Goal: Task Accomplishment & Management: Manage account settings

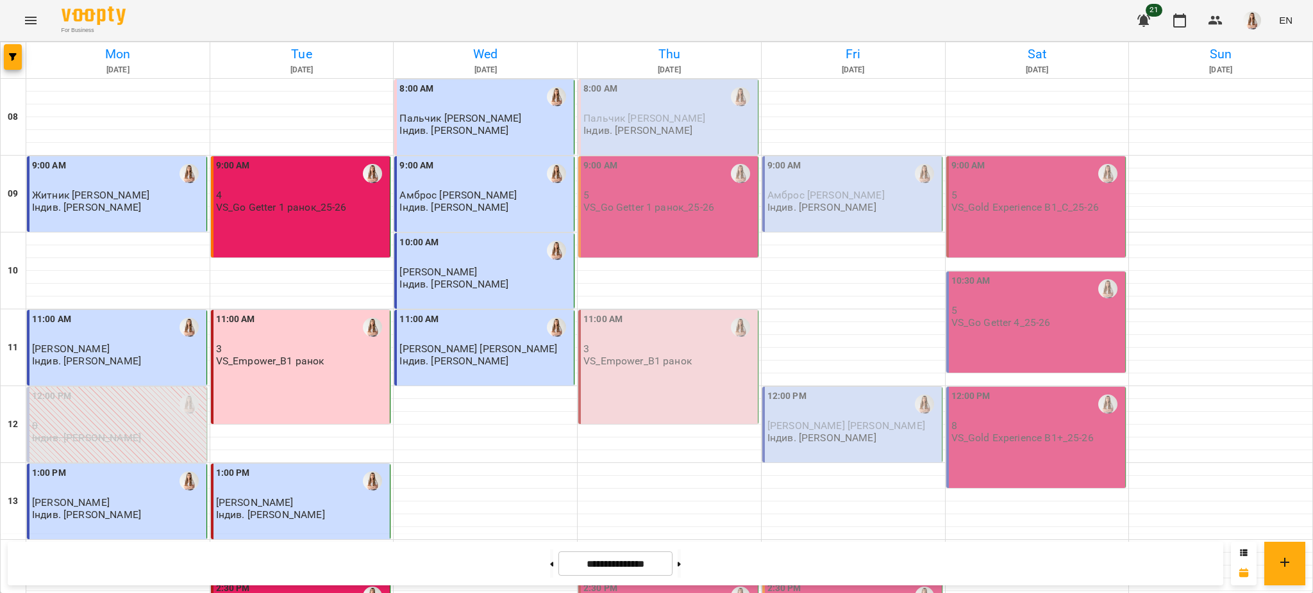
scroll to position [513, 0]
click at [550, 559] on button at bounding box center [551, 564] width 3 height 28
type input "**********"
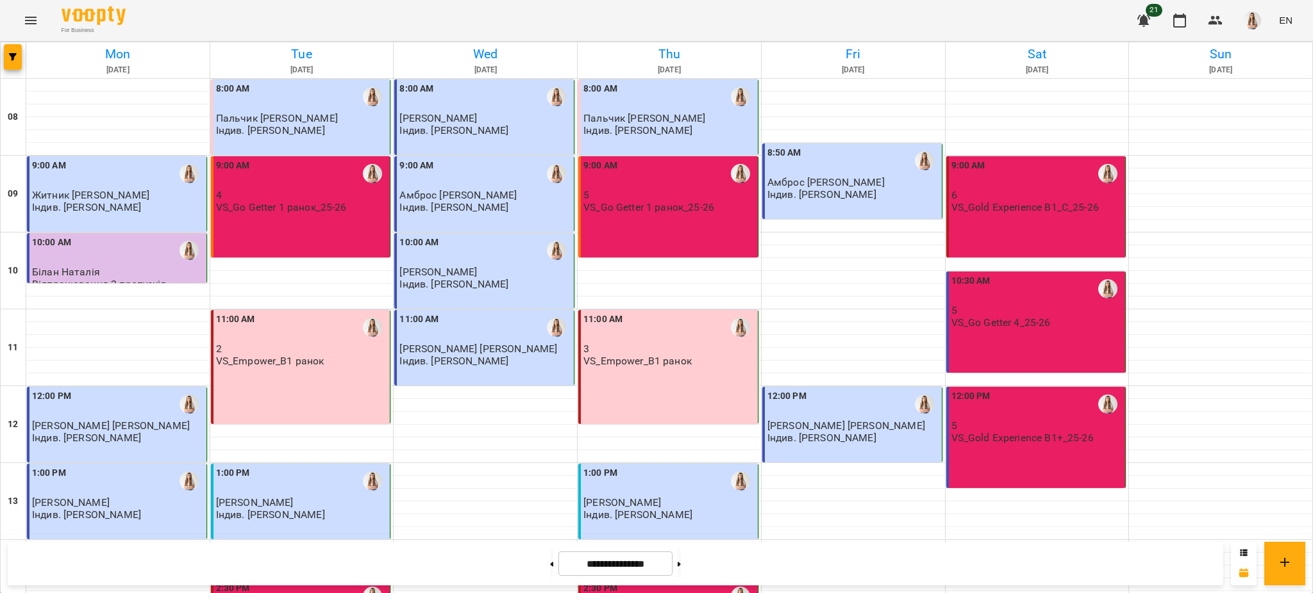
scroll to position [85, 0]
click at [1010, 390] on div "12:00 PM" at bounding box center [1037, 404] width 172 height 29
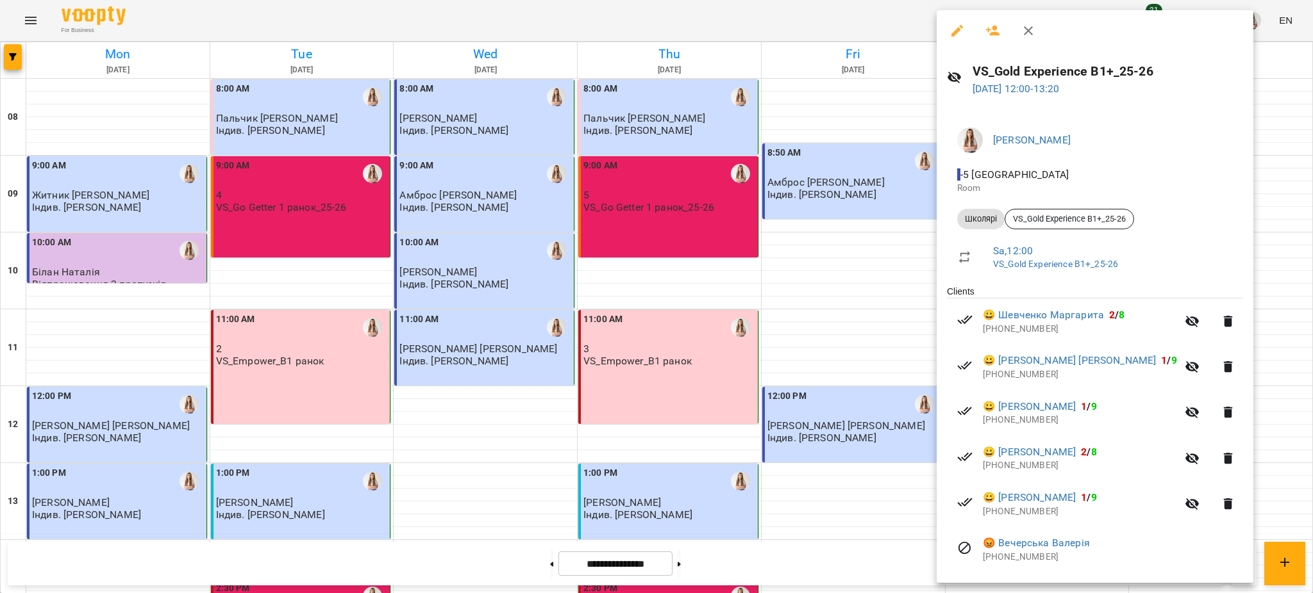
click at [957, 32] on icon "button" at bounding box center [956, 30] width 15 height 15
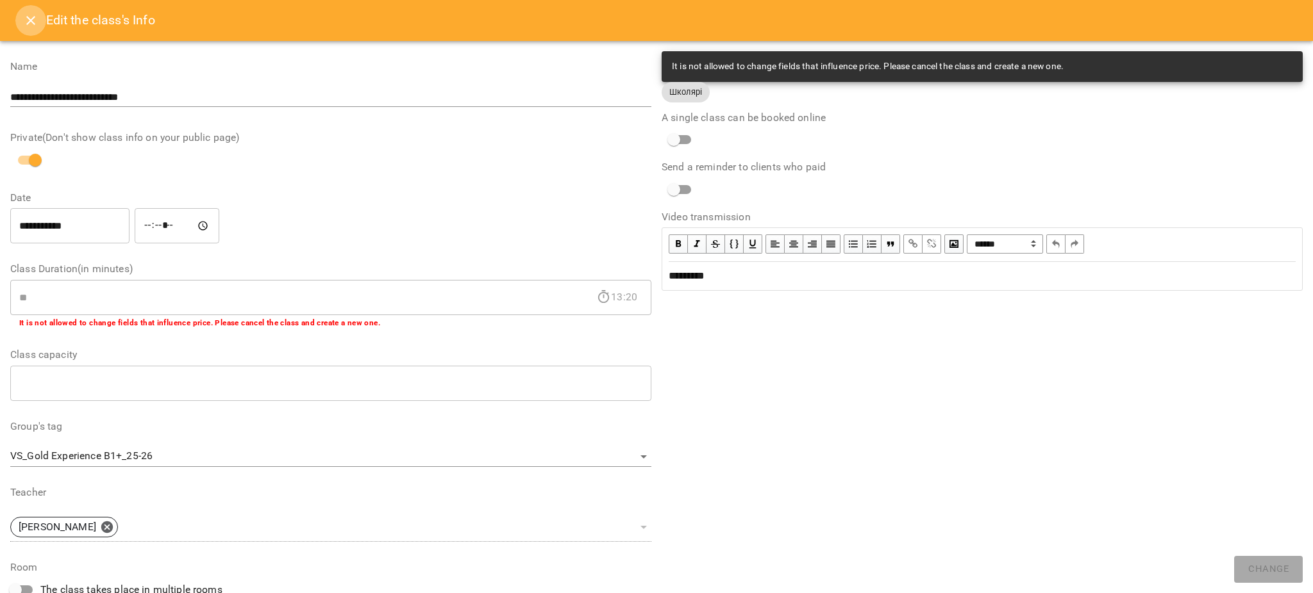
click at [33, 18] on icon "Close" at bounding box center [30, 20] width 9 height 9
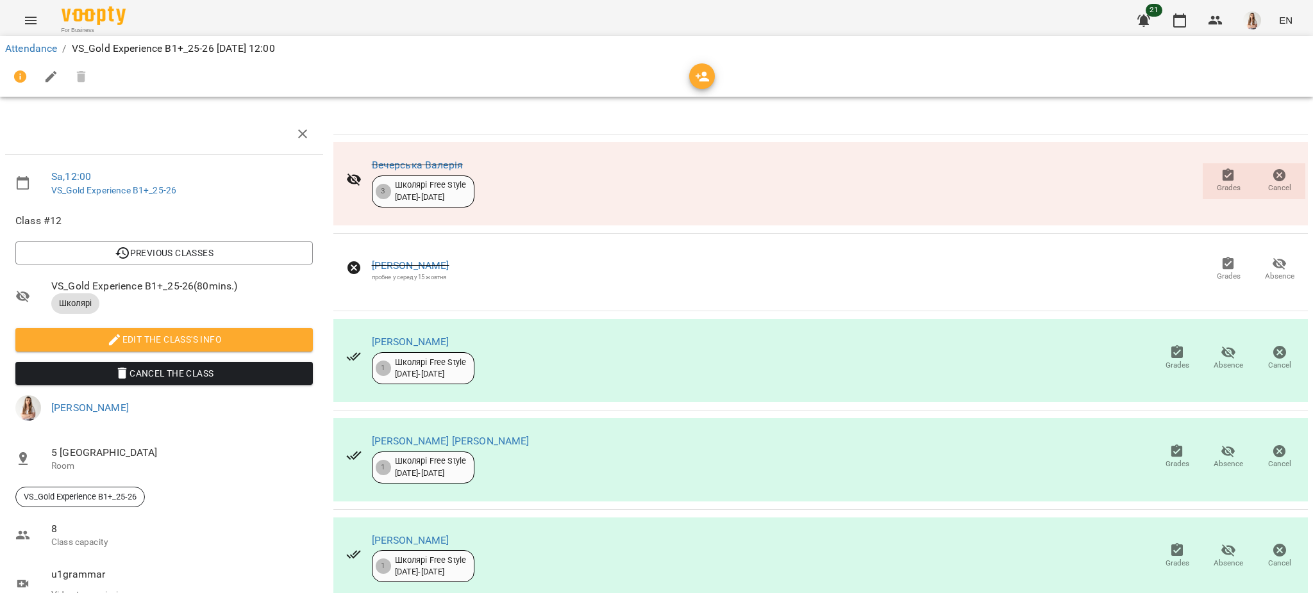
click at [33, 18] on icon "Menu" at bounding box center [30, 20] width 15 height 15
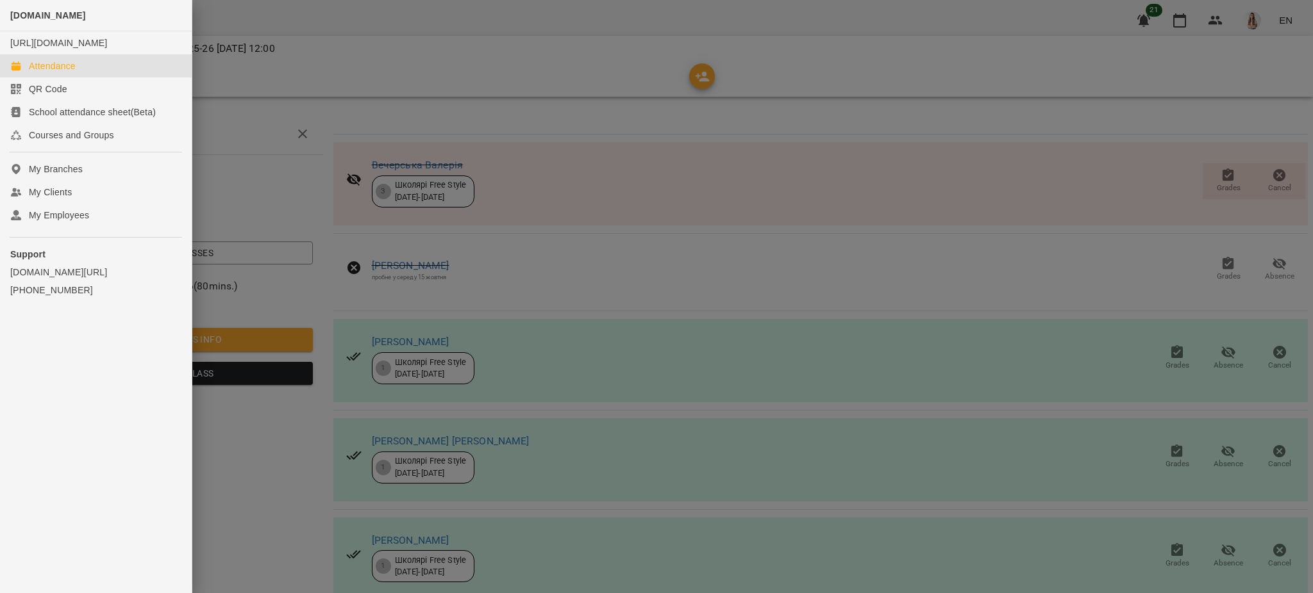
click at [31, 72] on div "Attendance" at bounding box center [52, 66] width 47 height 13
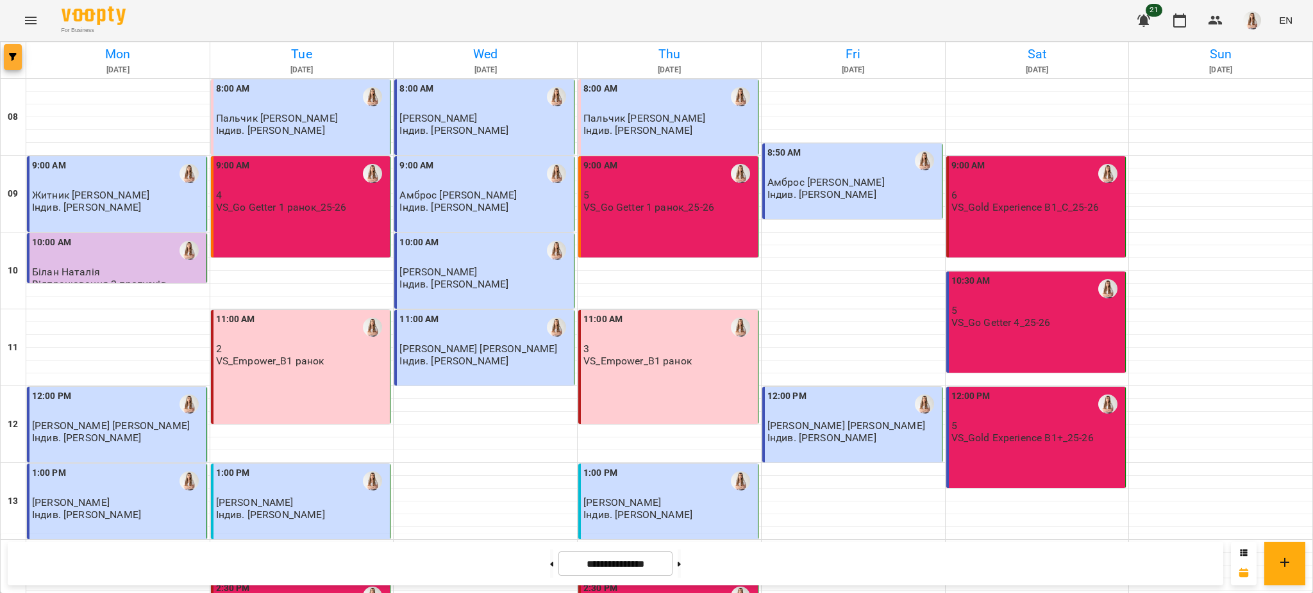
click at [9, 48] on button "button" at bounding box center [13, 57] width 18 height 26
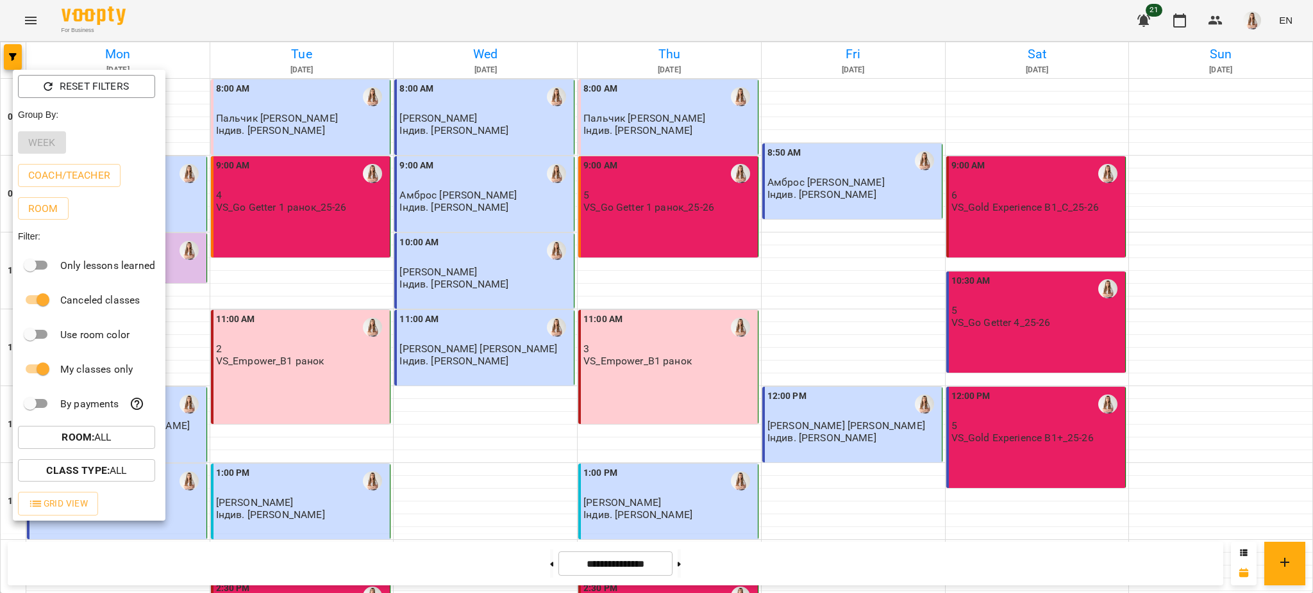
click at [720, 333] on div at bounding box center [656, 296] width 1313 height 593
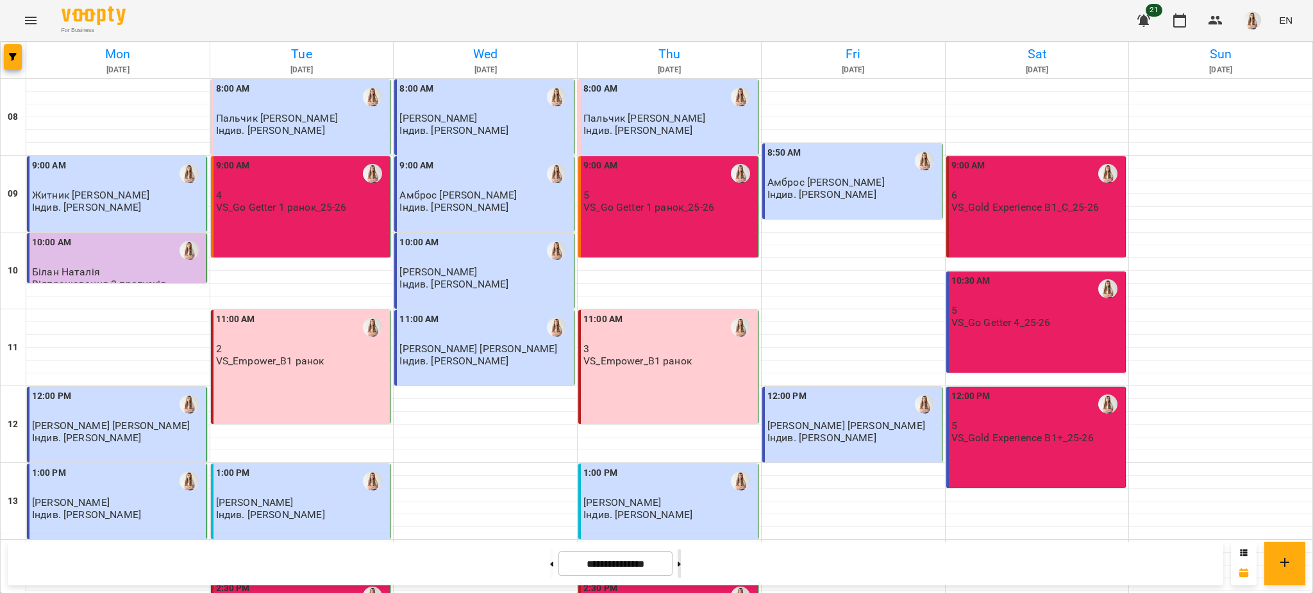
click at [681, 556] on button at bounding box center [678, 564] width 3 height 28
type input "**********"
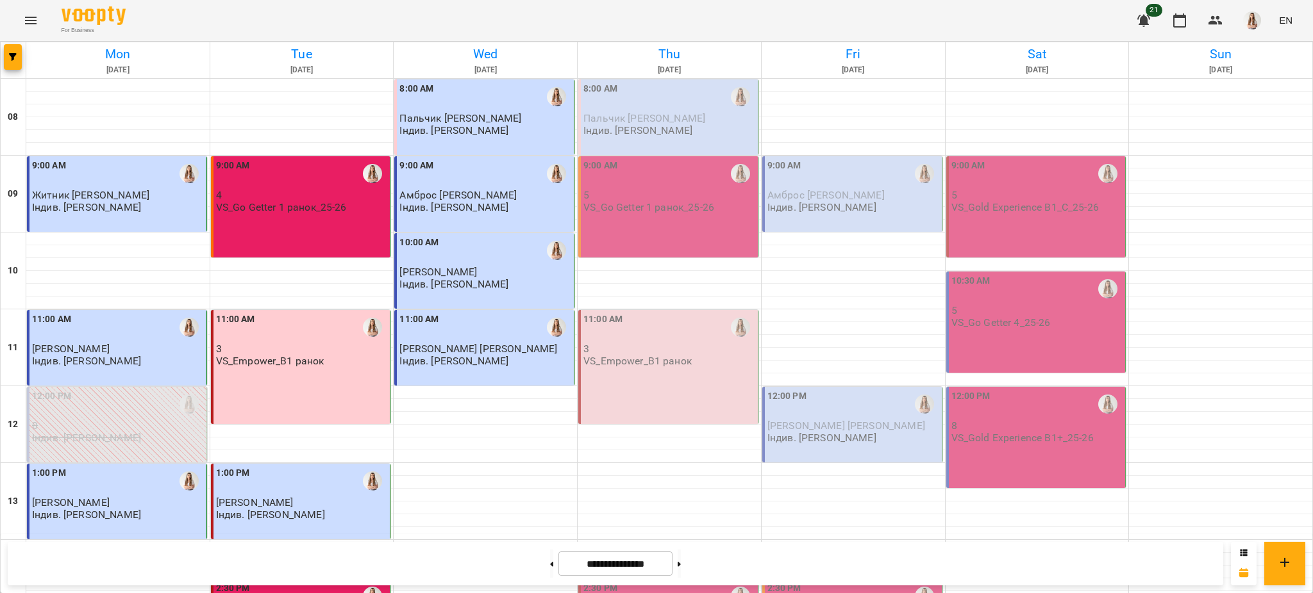
scroll to position [513, 0]
click at [9, 57] on icon "button" at bounding box center [13, 57] width 8 height 8
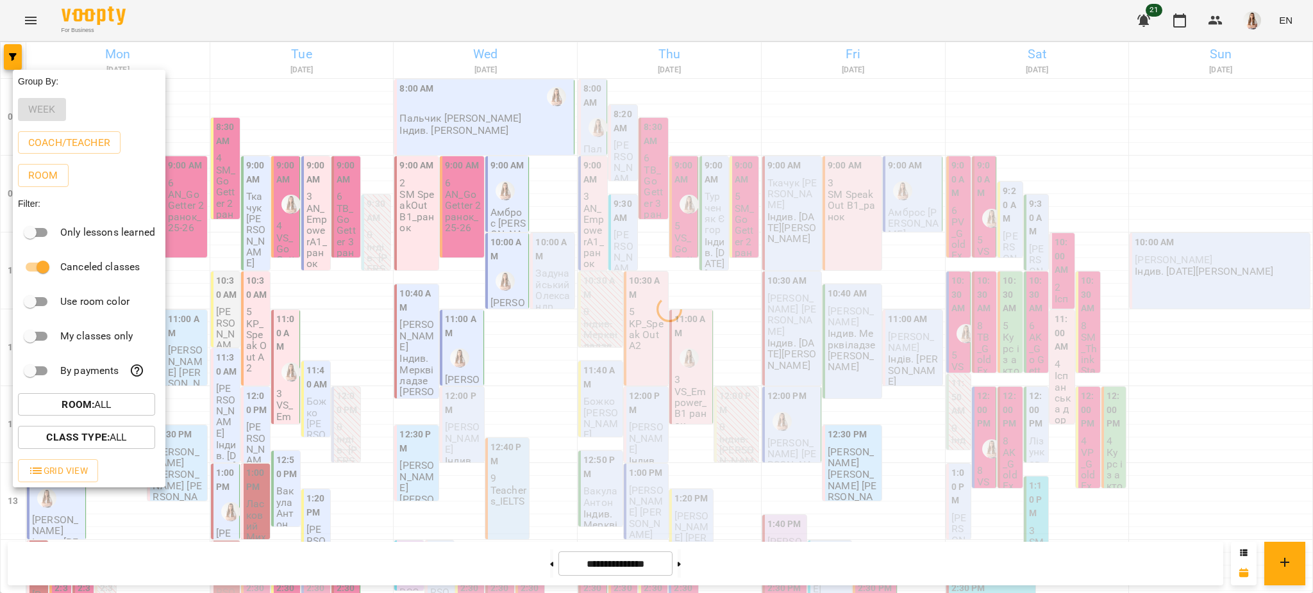
click at [607, 31] on div at bounding box center [656, 296] width 1313 height 593
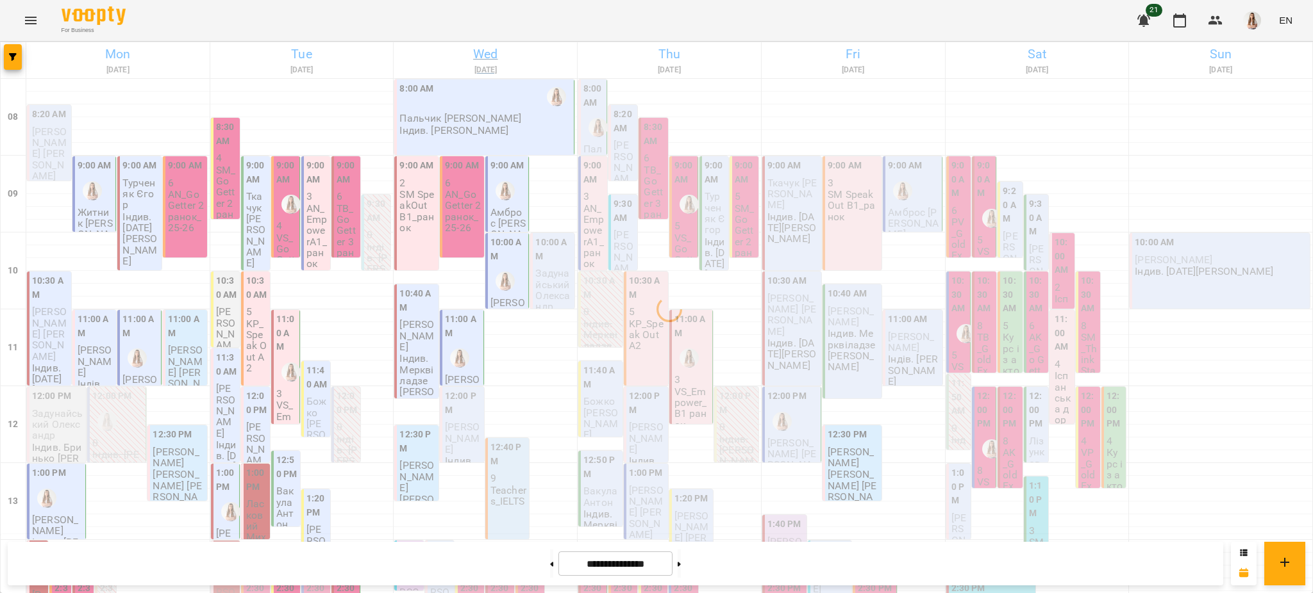
click at [493, 49] on h6 "Wed" at bounding box center [484, 54] width 179 height 20
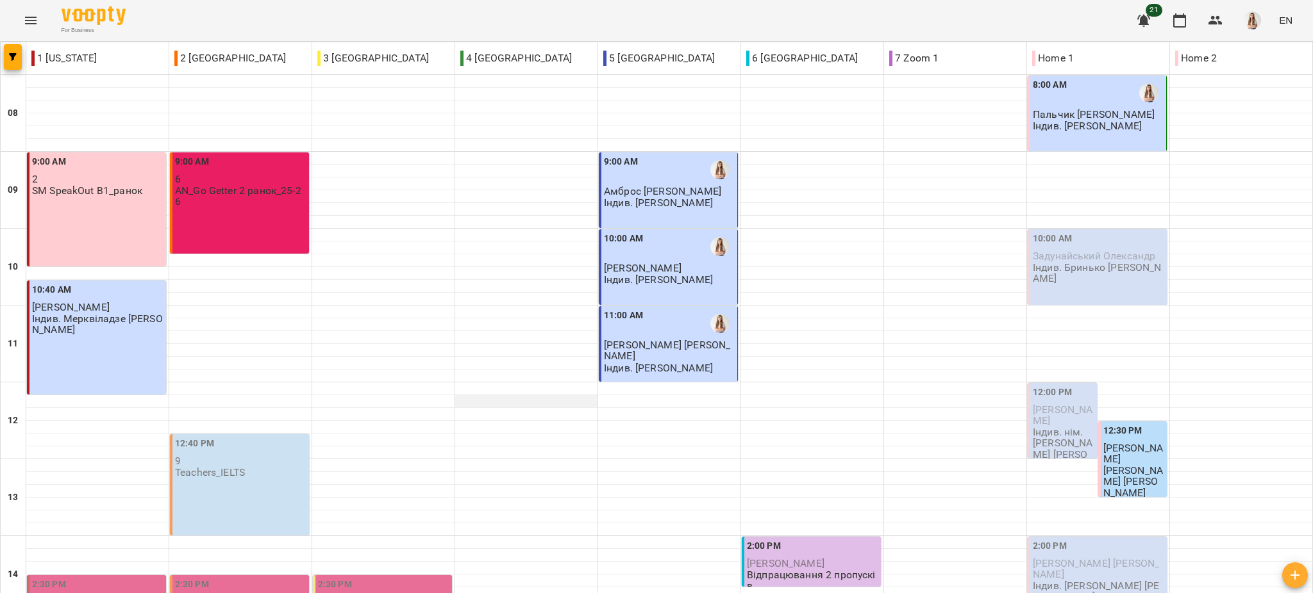
scroll to position [256, 0]
click at [6, 50] on button "button" at bounding box center [13, 57] width 18 height 26
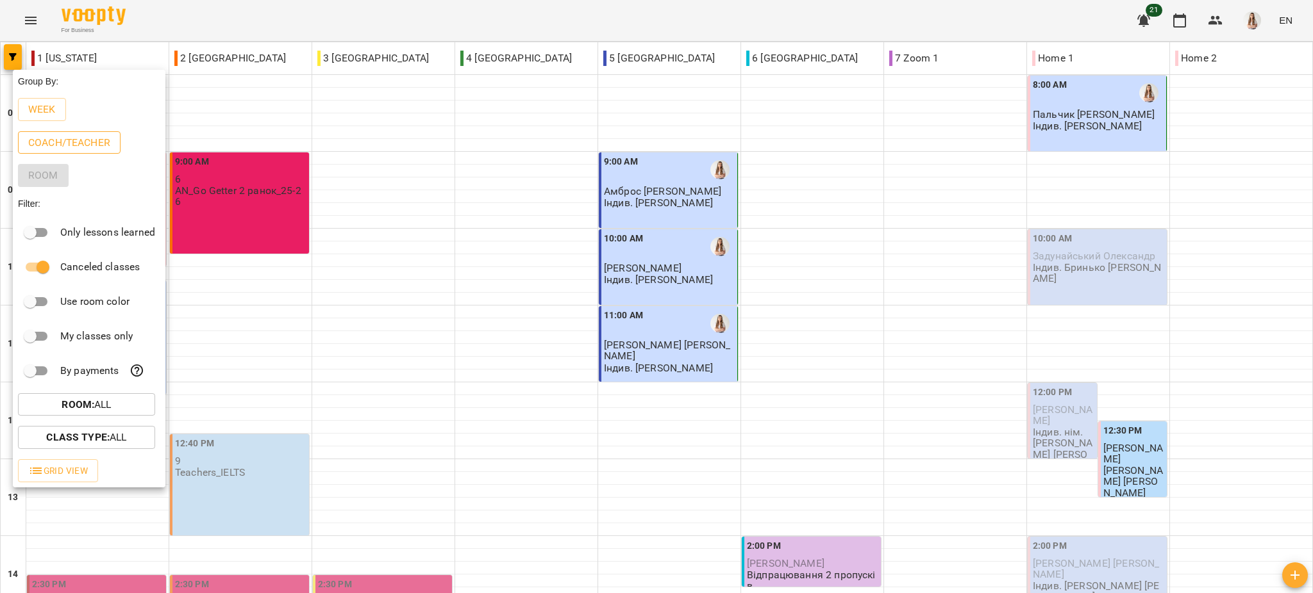
click at [74, 137] on p "Coach/Teacher" at bounding box center [69, 142] width 82 height 15
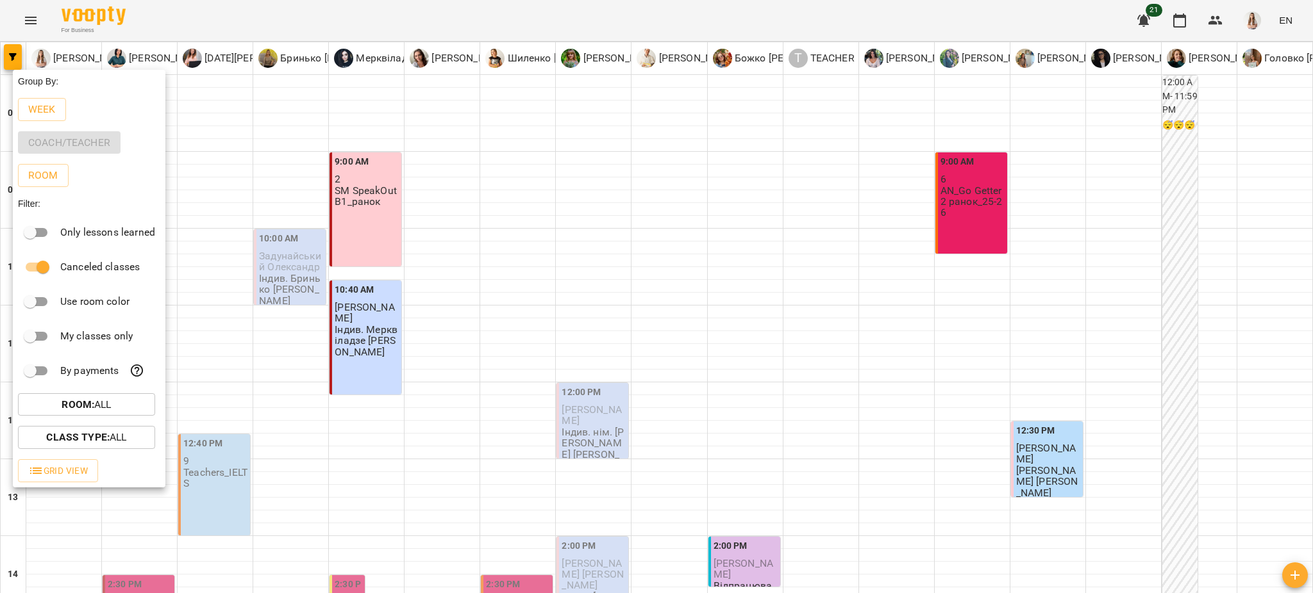
click at [619, 14] on div at bounding box center [656, 296] width 1313 height 593
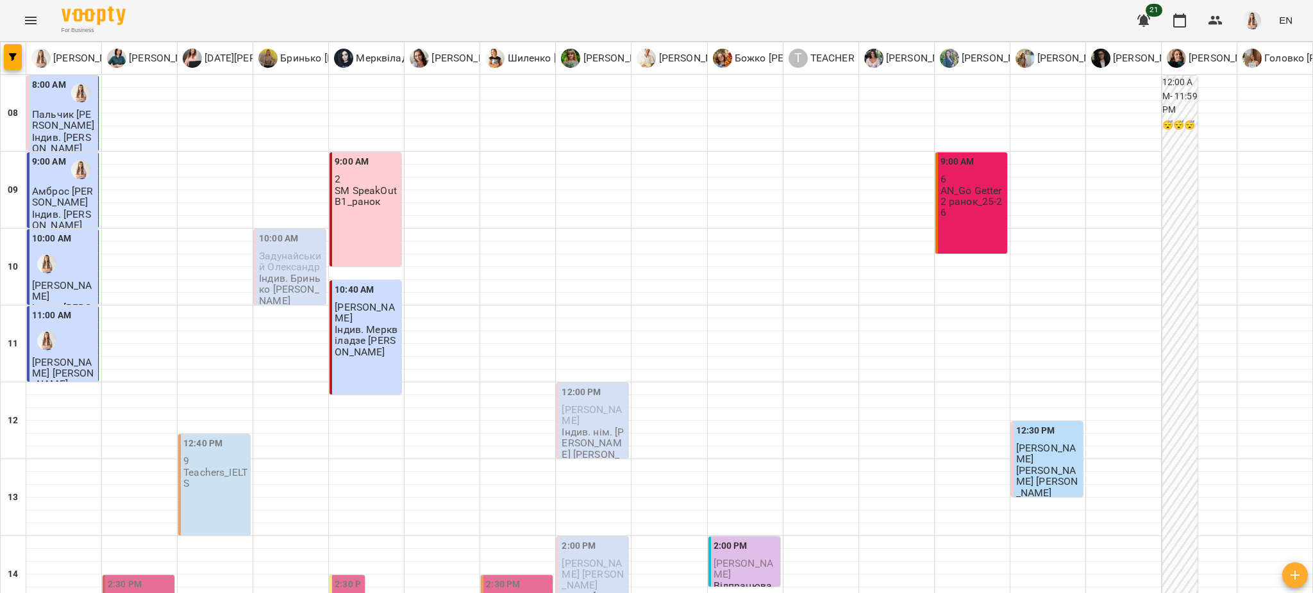
scroll to position [566, 0]
click at [0, 56] on div "[PERSON_NAME] [PERSON_NAME][DATE] [PERSON_NAME] [PERSON_NAME] [PERSON_NAME] [PE…" at bounding box center [656, 558] width 1313 height 1033
click at [8, 60] on span "button" at bounding box center [13, 57] width 18 height 8
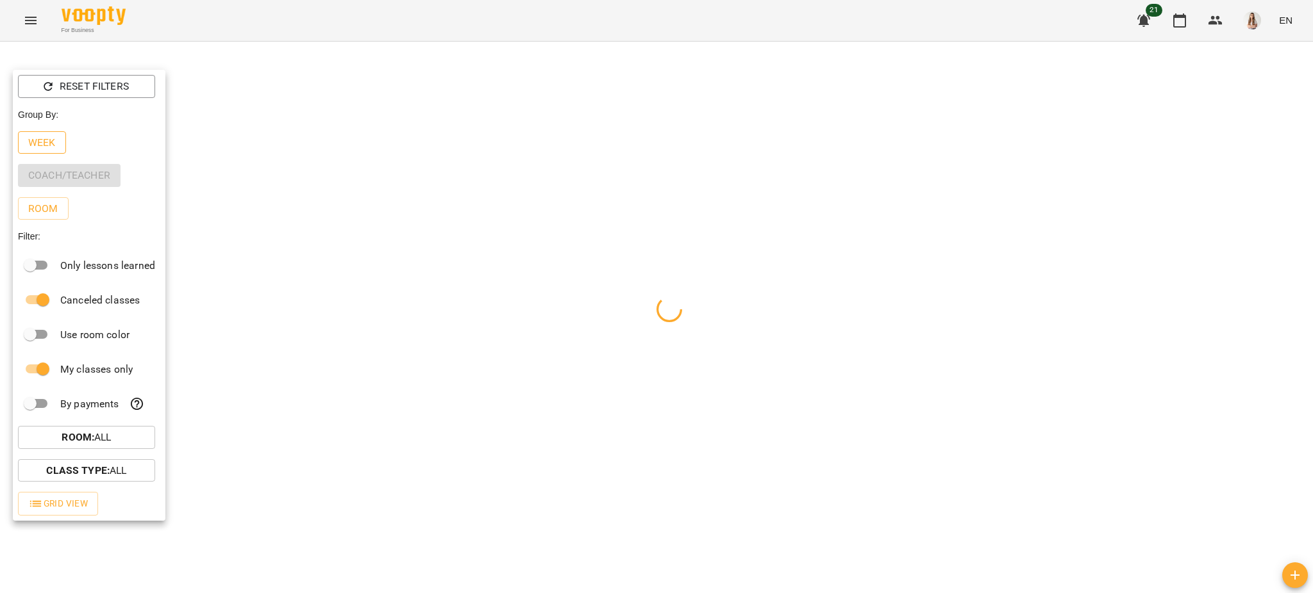
click at [42, 135] on button "Week" at bounding box center [42, 142] width 48 height 23
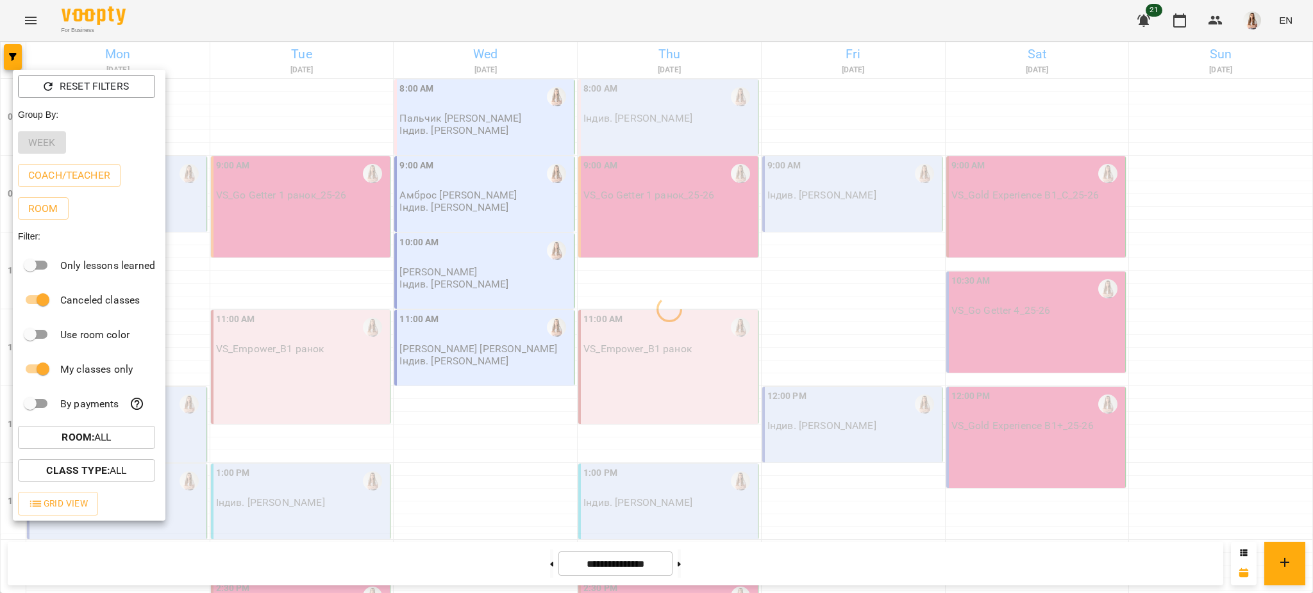
click at [279, 17] on div at bounding box center [656, 296] width 1313 height 593
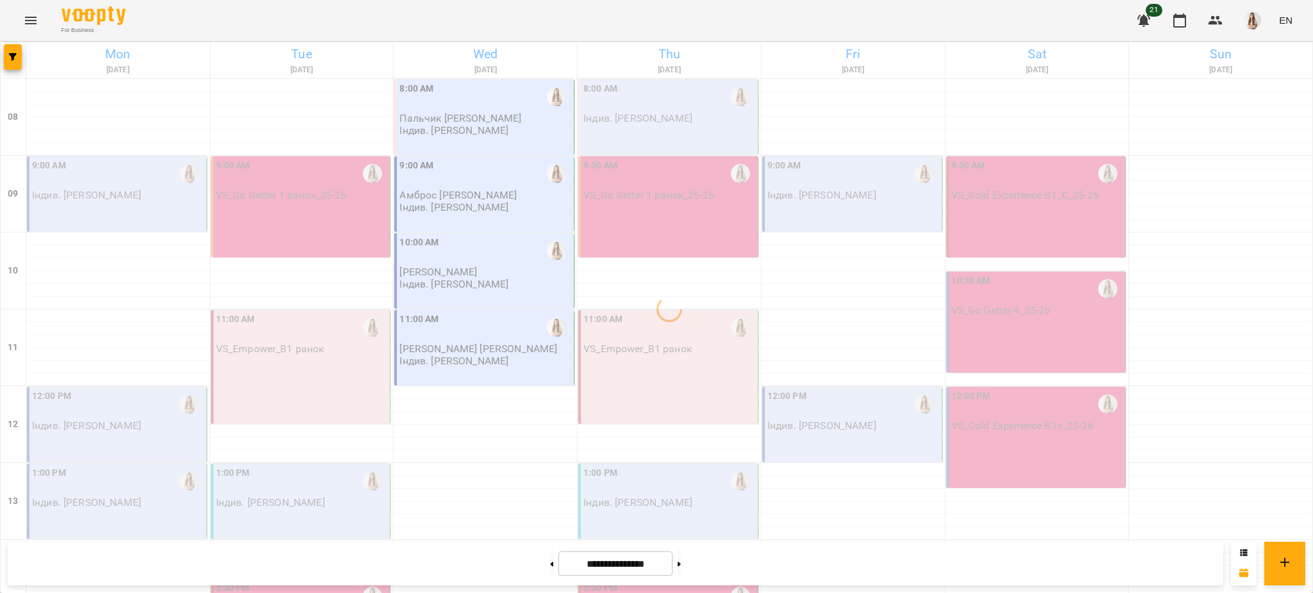
scroll to position [542, 0]
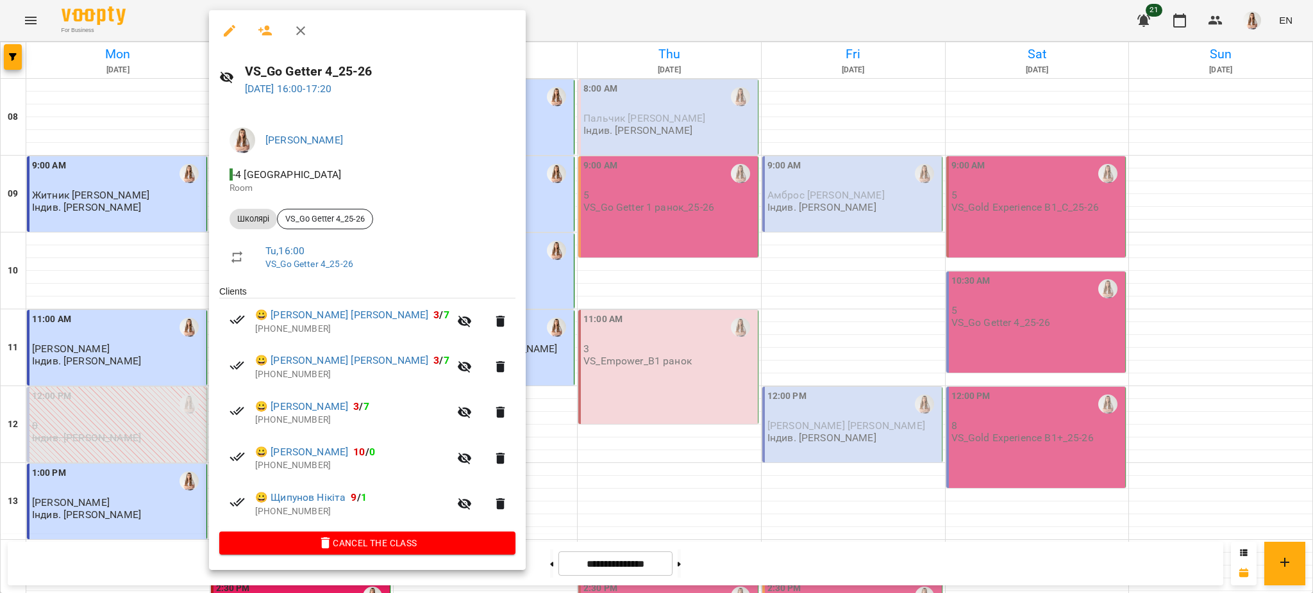
click at [547, 240] on div at bounding box center [656, 296] width 1313 height 593
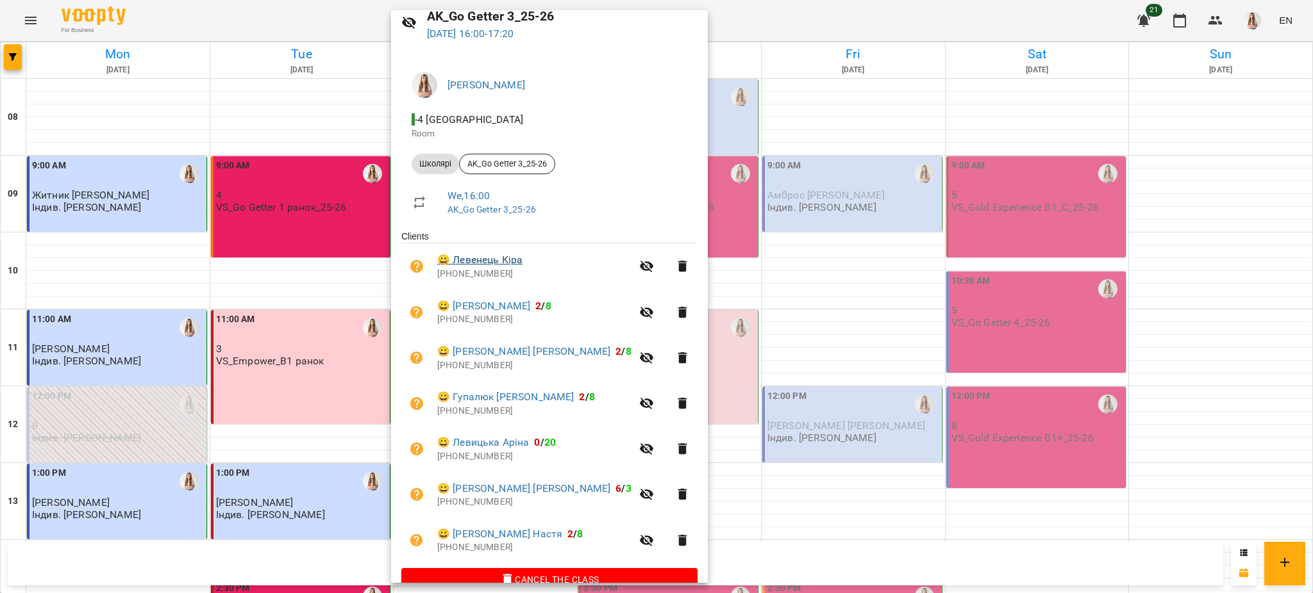
scroll to position [79, 0]
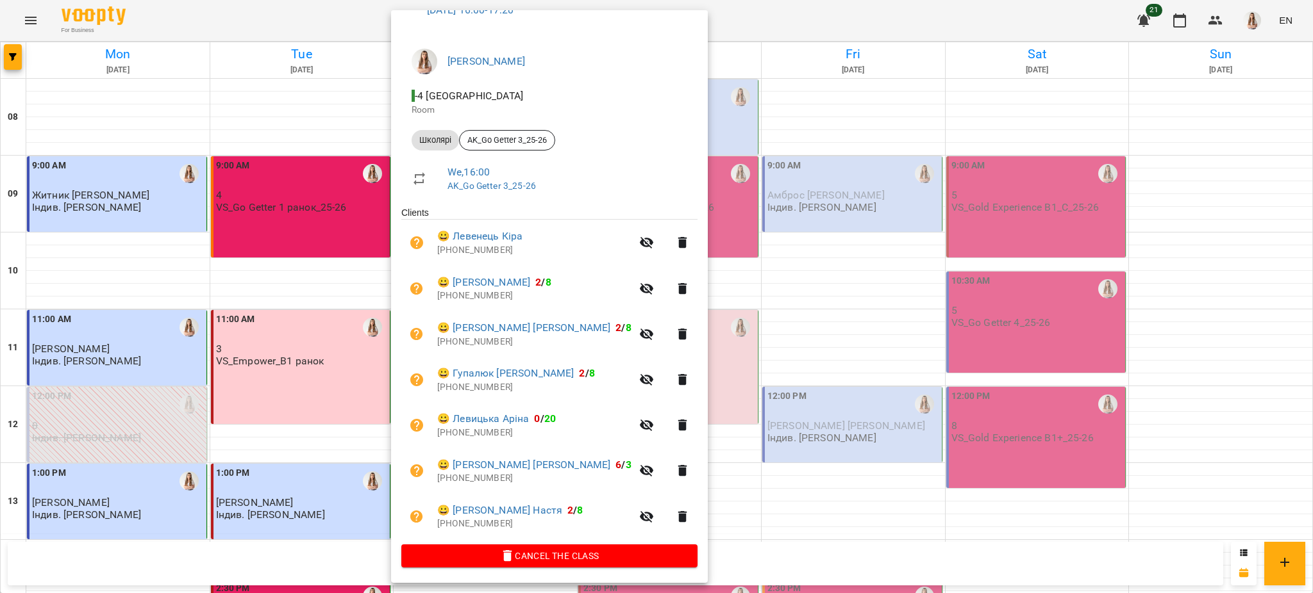
click at [715, 222] on div at bounding box center [656, 296] width 1313 height 593
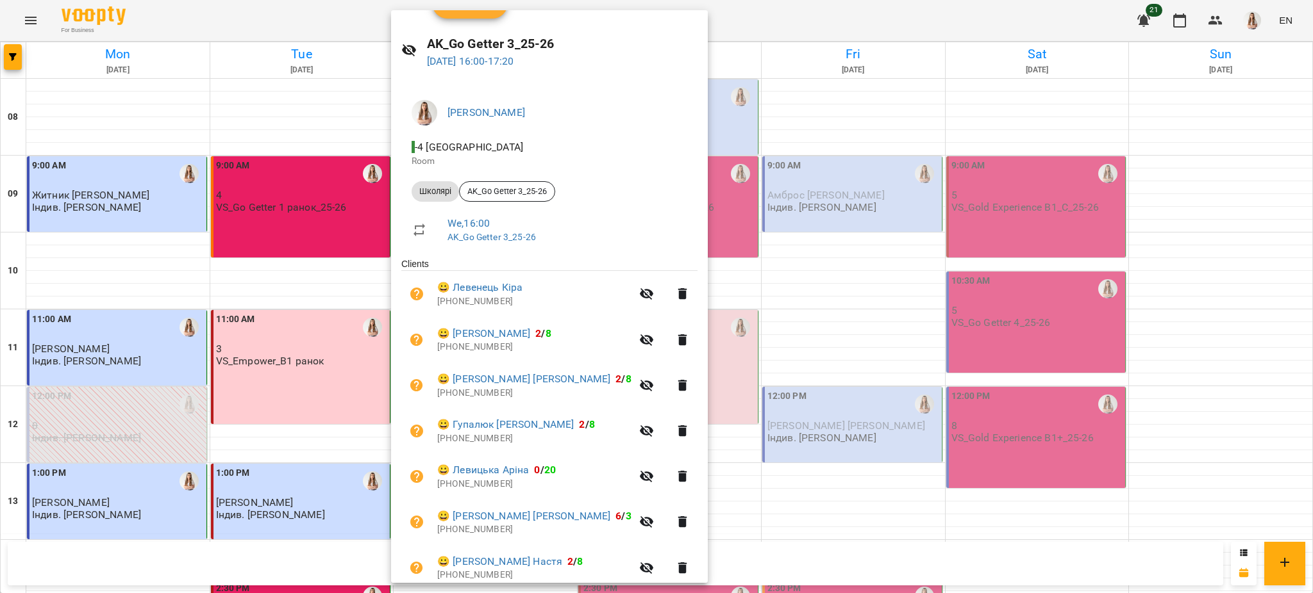
scroll to position [0, 0]
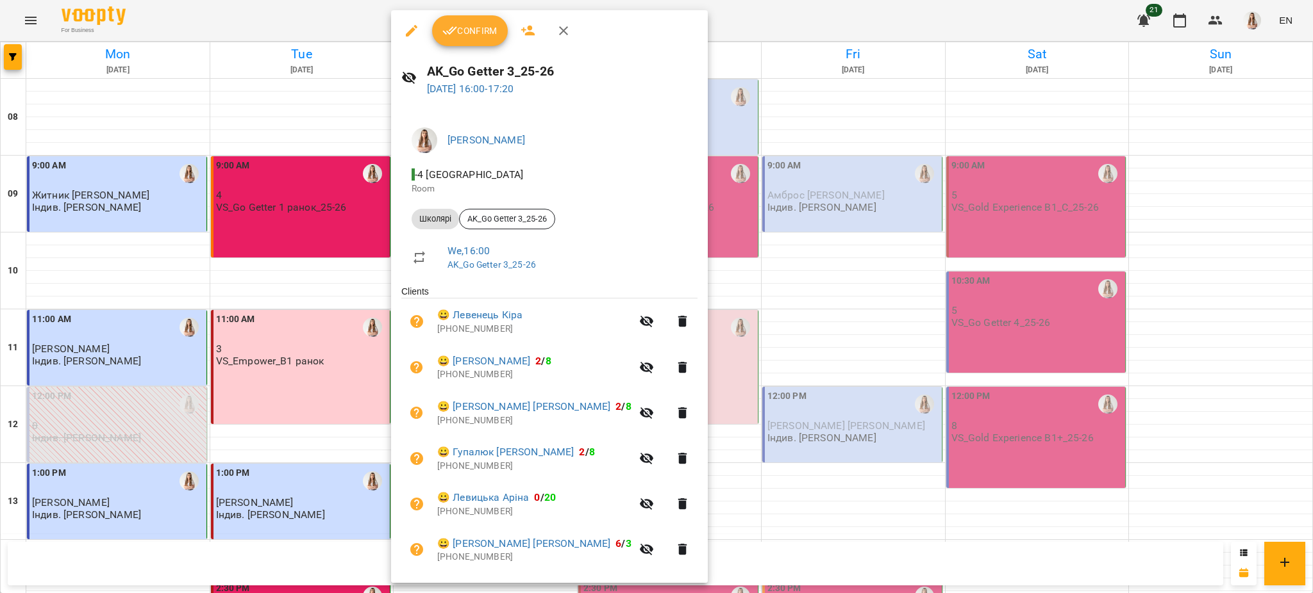
click at [793, 205] on div at bounding box center [656, 296] width 1313 height 593
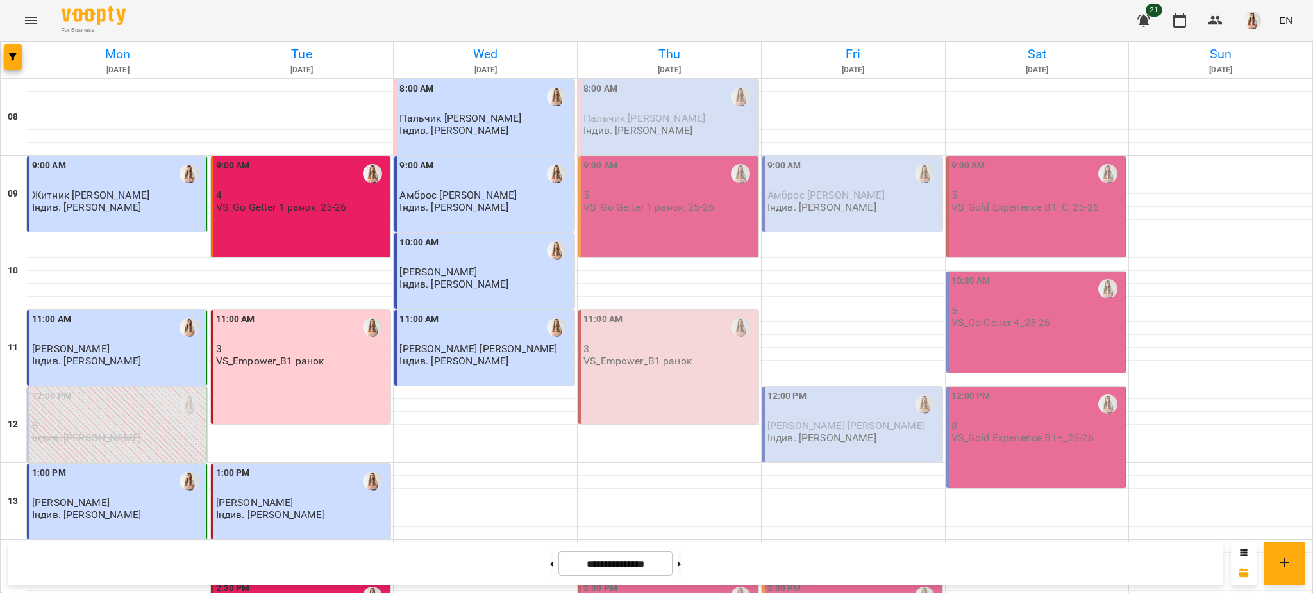
scroll to position [170, 0]
click at [681, 565] on button at bounding box center [678, 564] width 3 height 28
type input "**********"
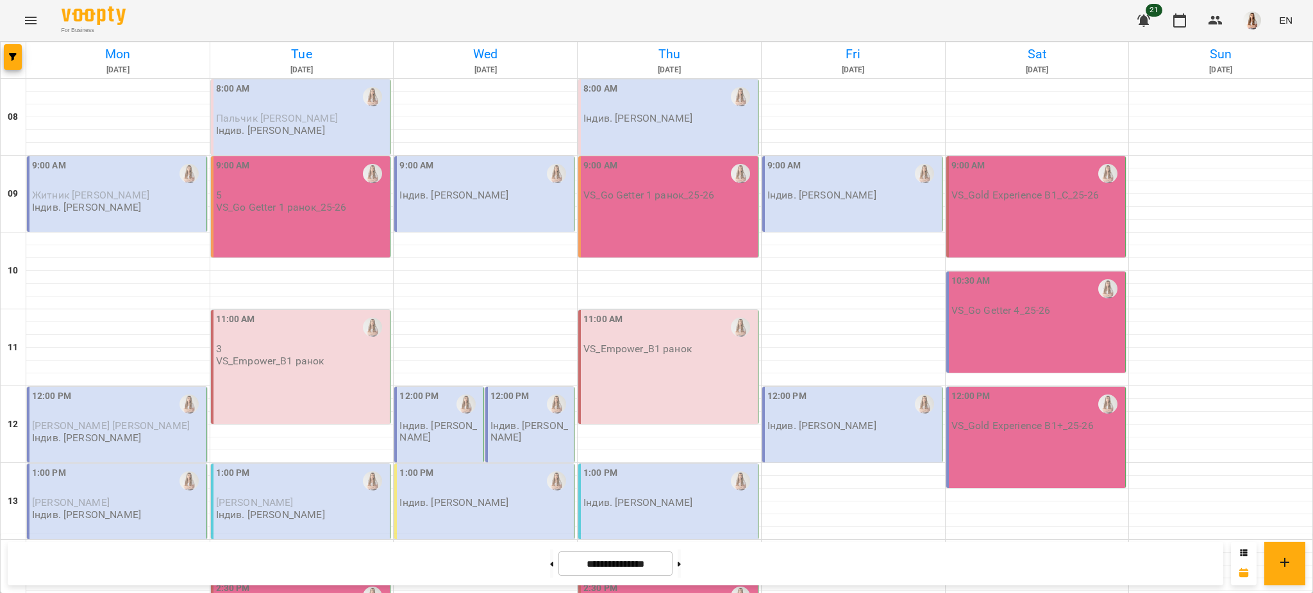
scroll to position [85, 0]
click at [295, 467] on div "1:00 PM" at bounding box center [302, 481] width 172 height 29
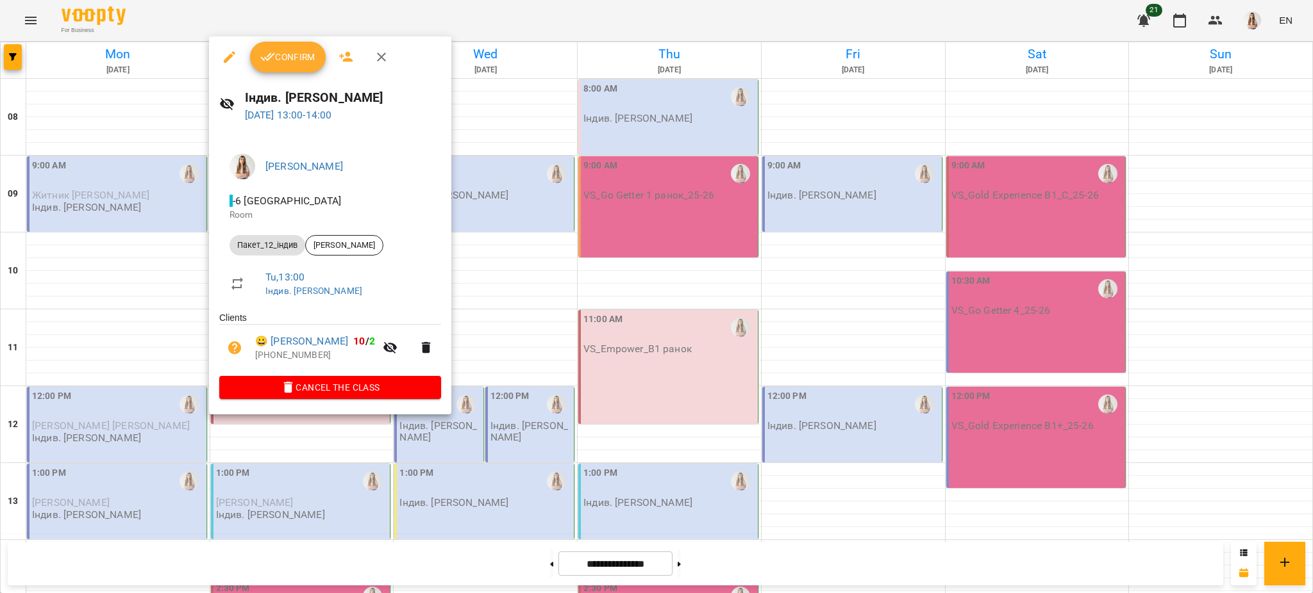
click at [228, 61] on icon "button" at bounding box center [229, 56] width 15 height 15
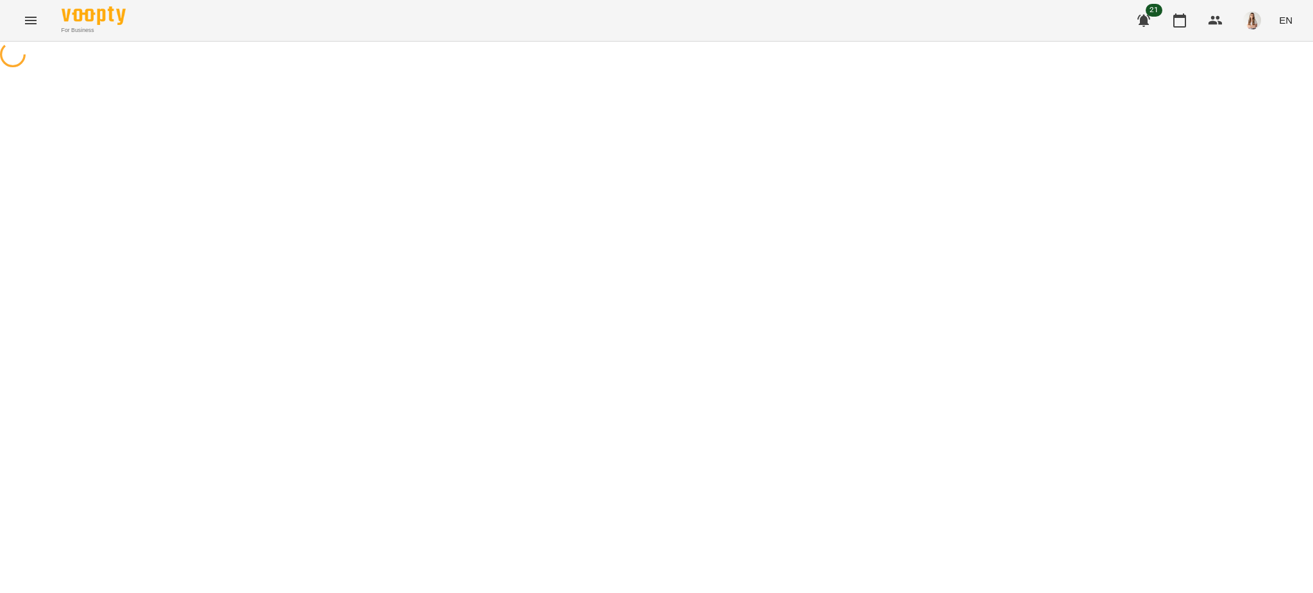
select select "**********"
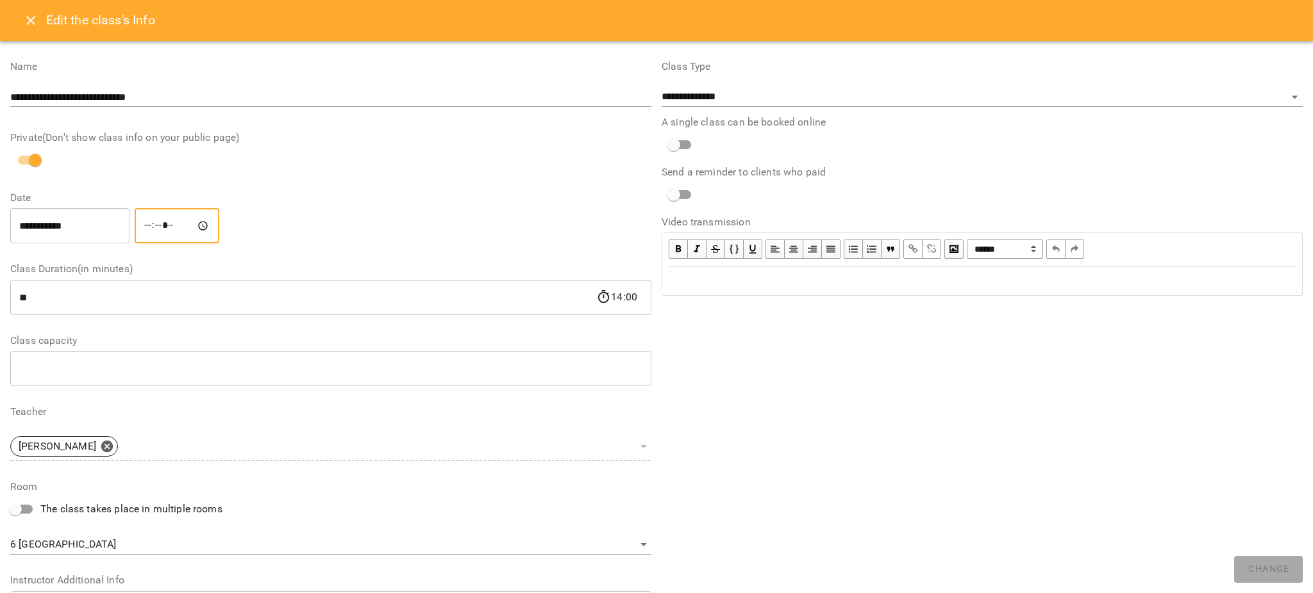
click at [159, 227] on input "*****" at bounding box center [177, 226] width 85 height 36
type input "*****"
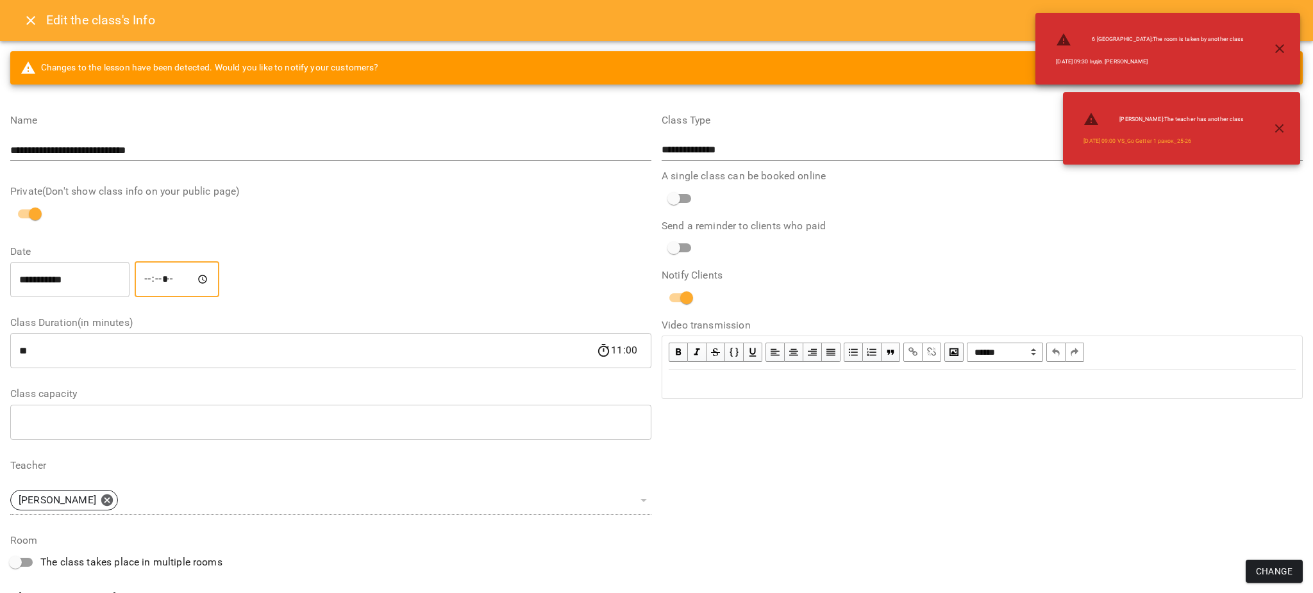
click at [57, 286] on input "**********" at bounding box center [69, 279] width 119 height 36
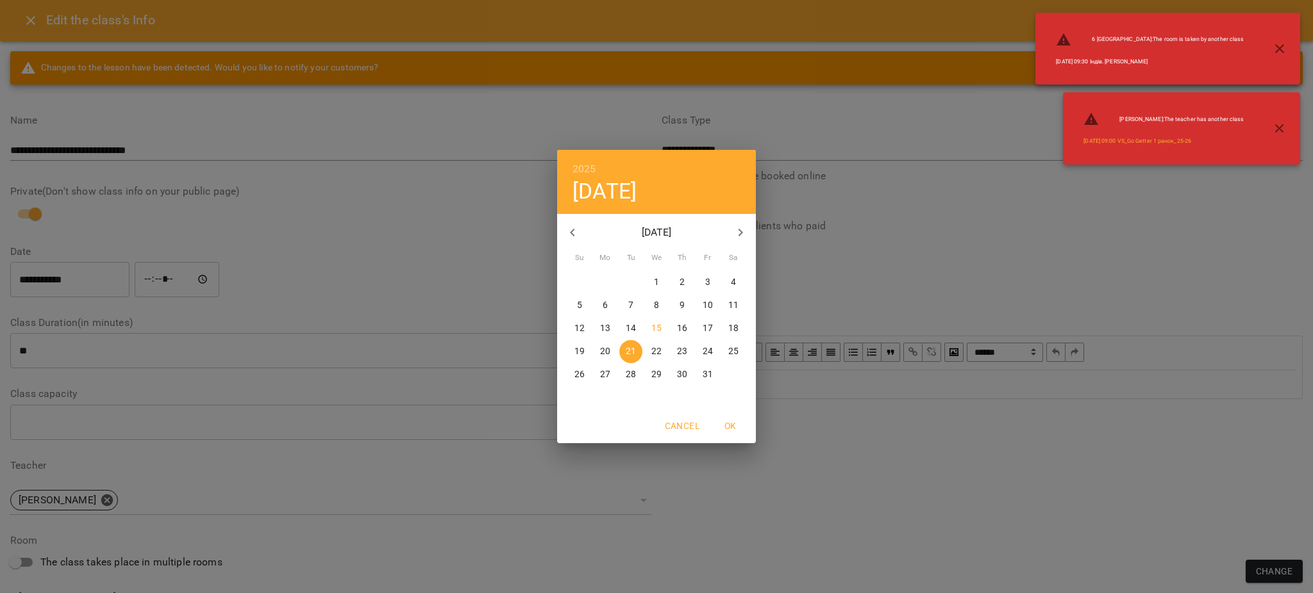
click at [708, 329] on p "17" at bounding box center [707, 328] width 10 height 13
type input "**********"
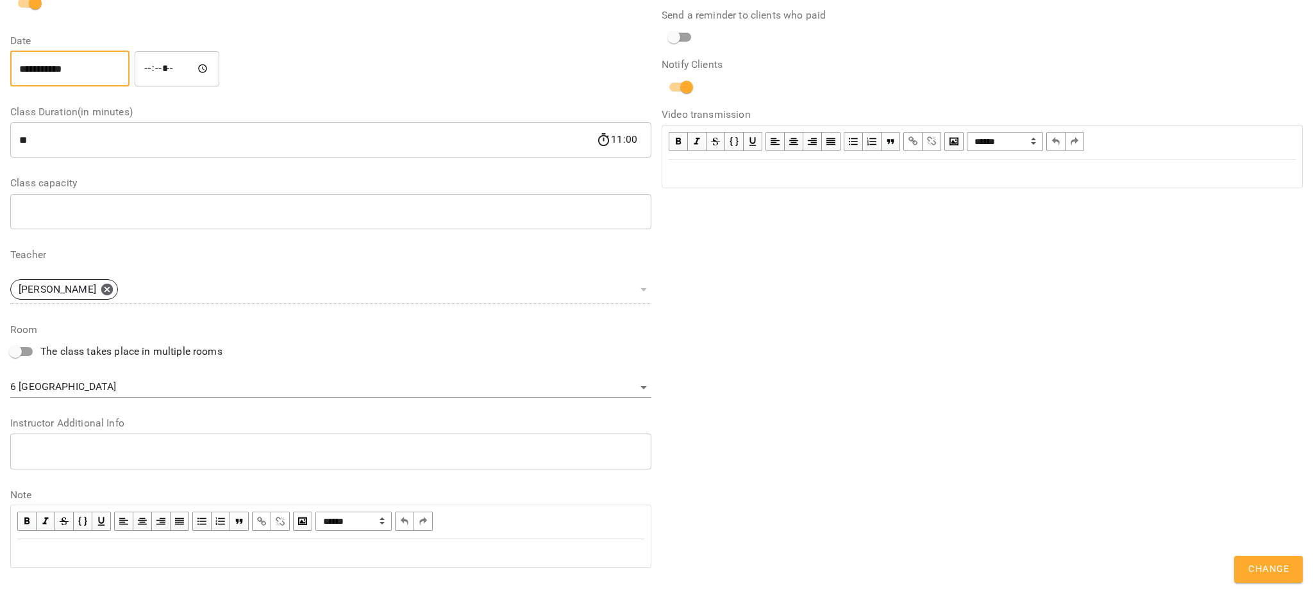
scroll to position [231, 0]
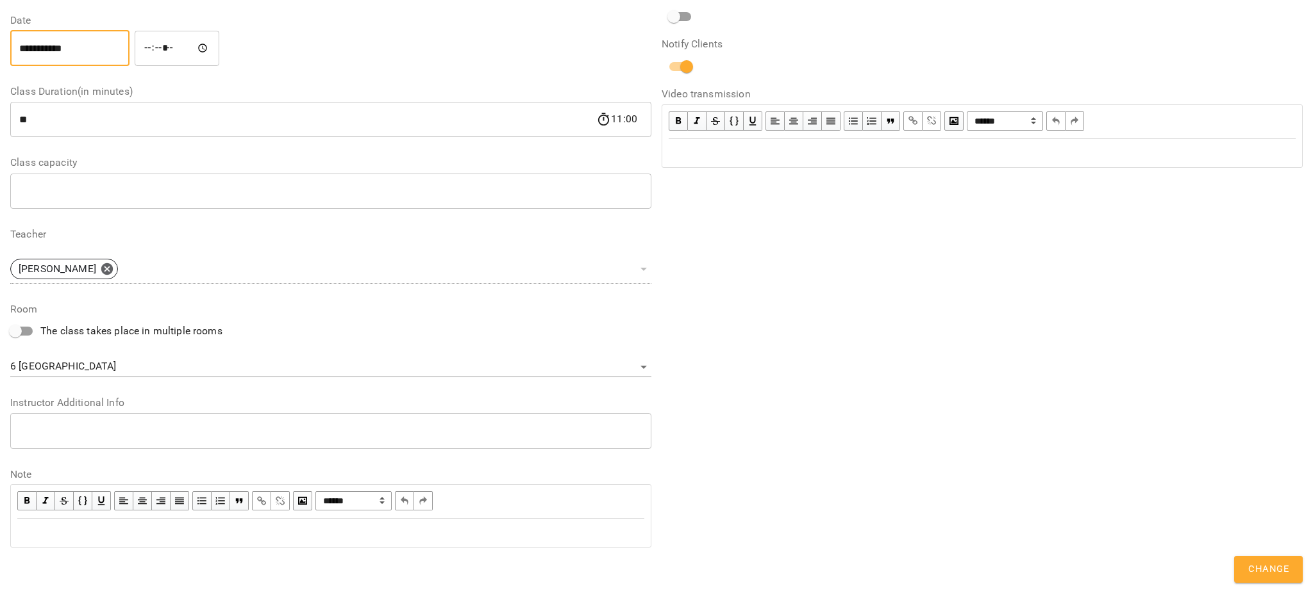
click at [103, 369] on body "**********" at bounding box center [656, 292] width 1313 height 584
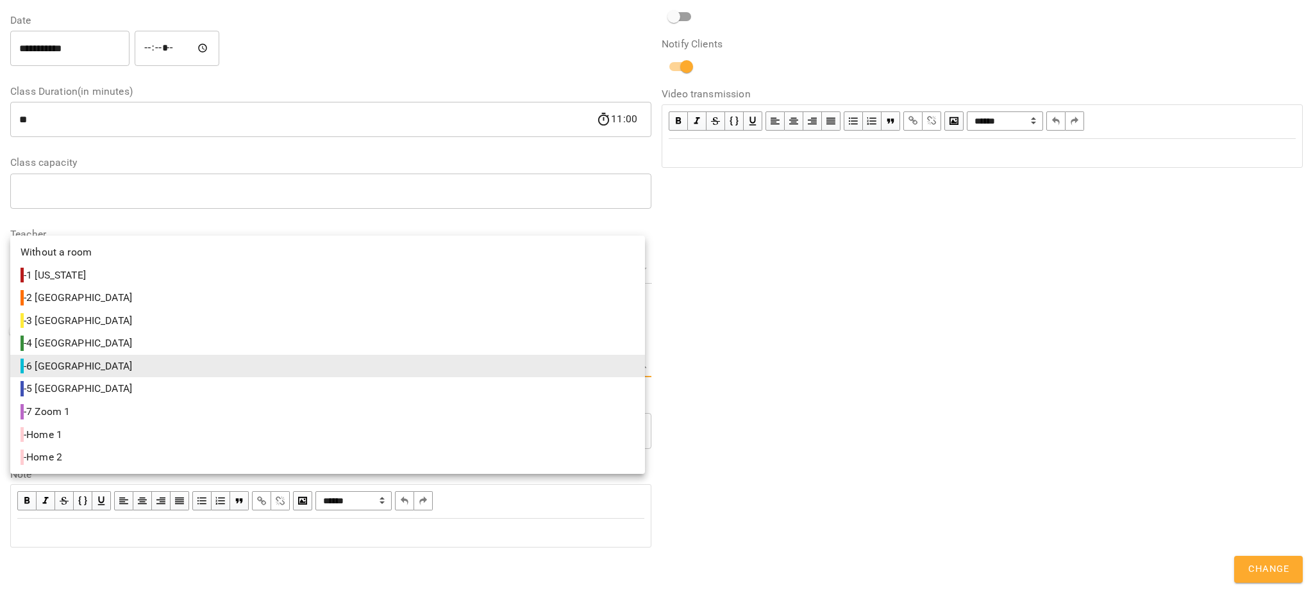
click at [63, 392] on span "- 5 [GEOGRAPHIC_DATA]" at bounding box center [78, 388] width 114 height 15
type input "**********"
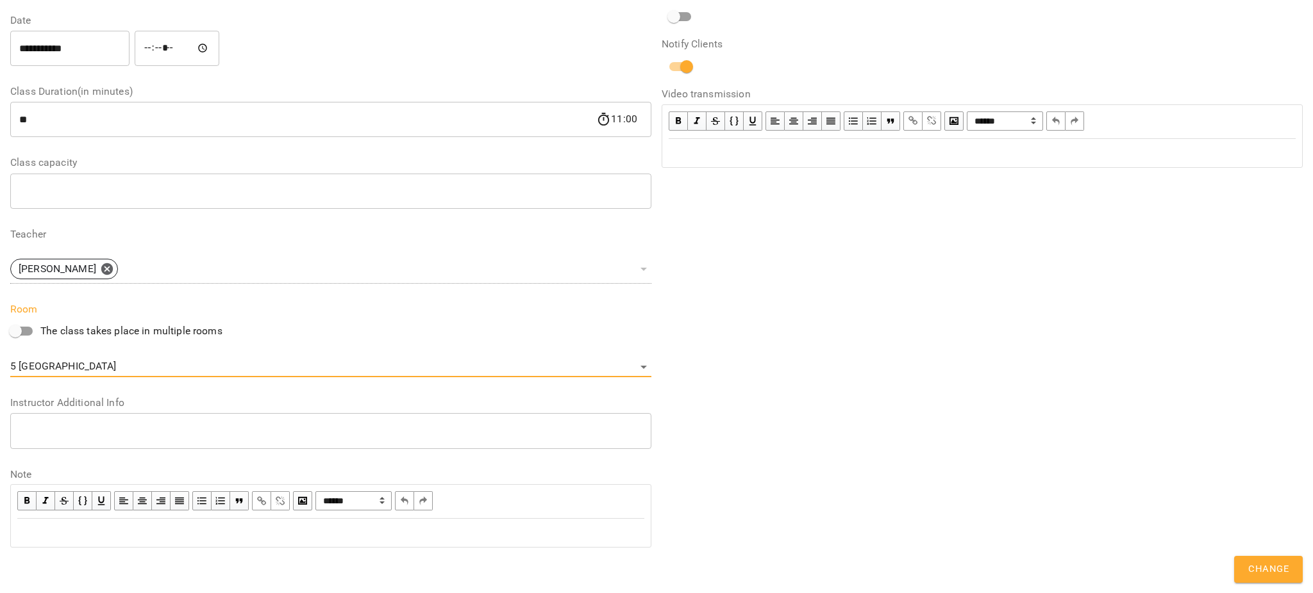
click at [1272, 577] on span "Change" at bounding box center [1268, 569] width 40 height 17
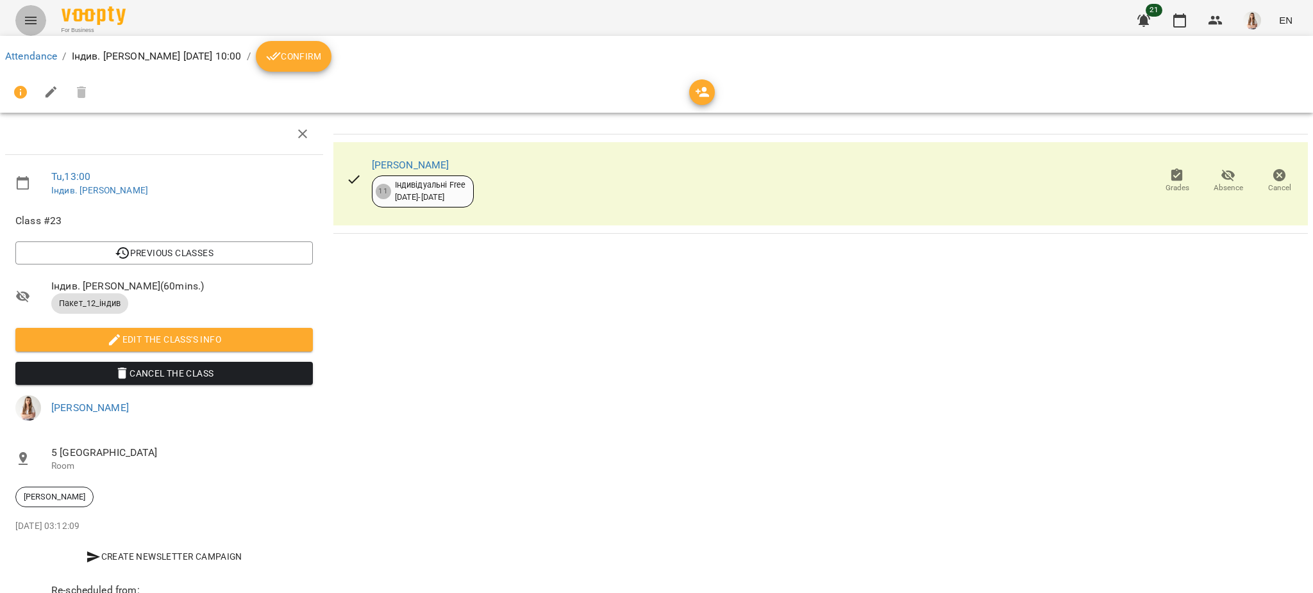
click at [23, 8] on button "Menu" at bounding box center [30, 20] width 31 height 31
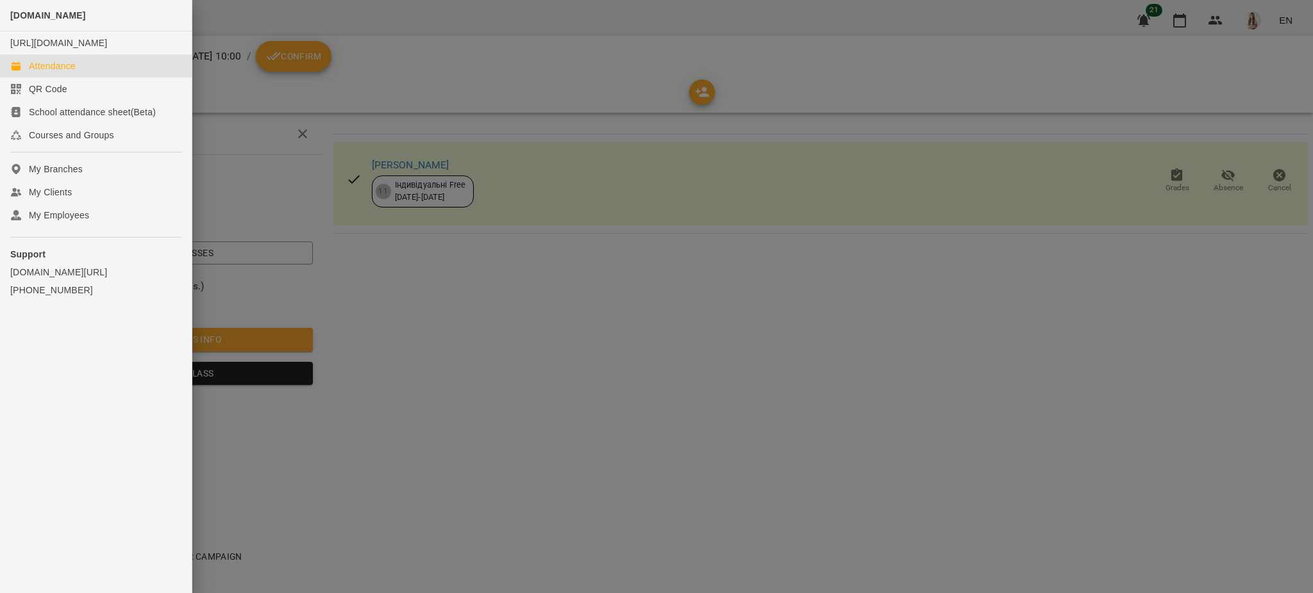
click at [45, 72] on div "Attendance" at bounding box center [52, 66] width 47 height 13
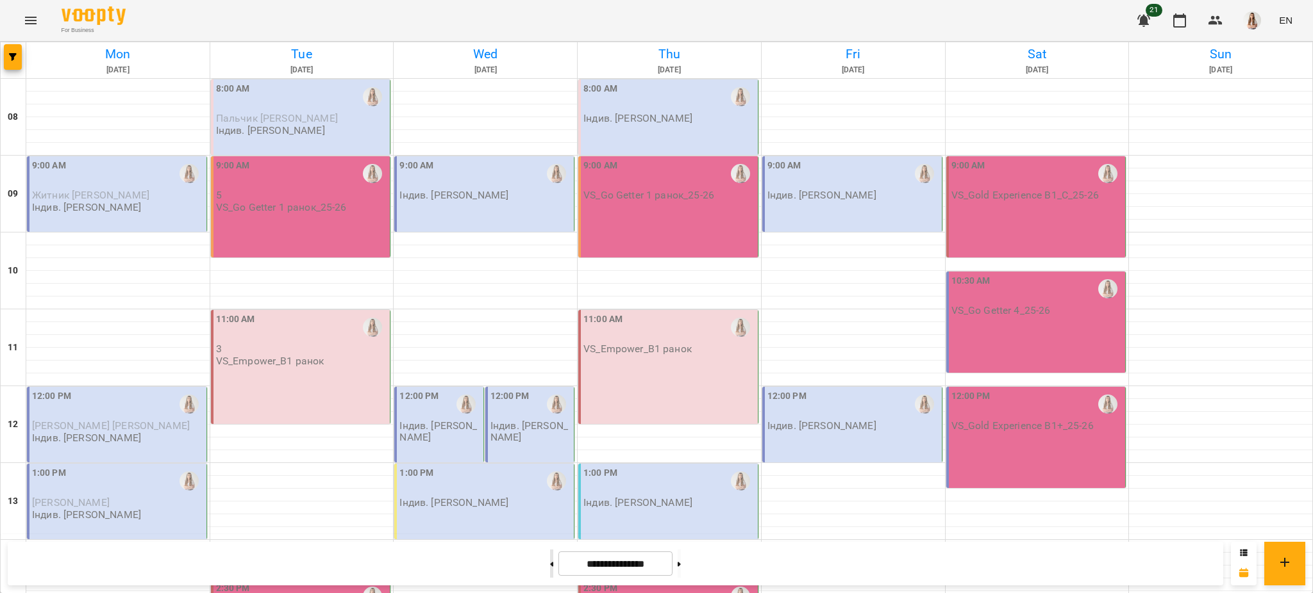
click at [550, 560] on button at bounding box center [551, 564] width 3 height 28
type input "**********"
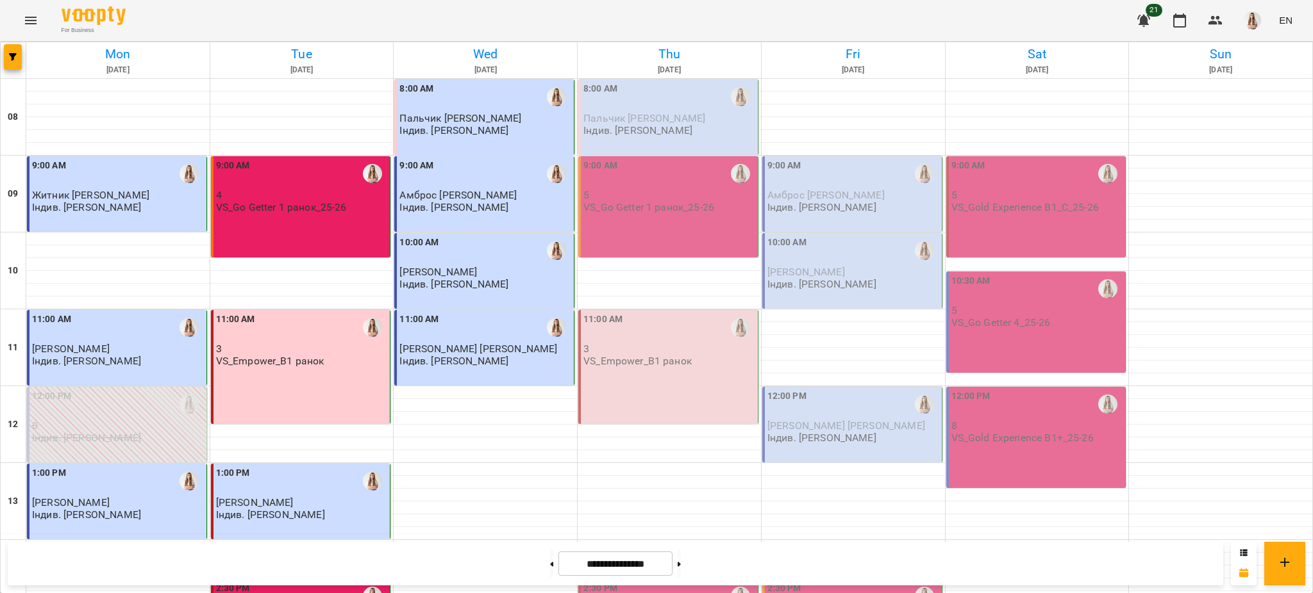
scroll to position [427, 0]
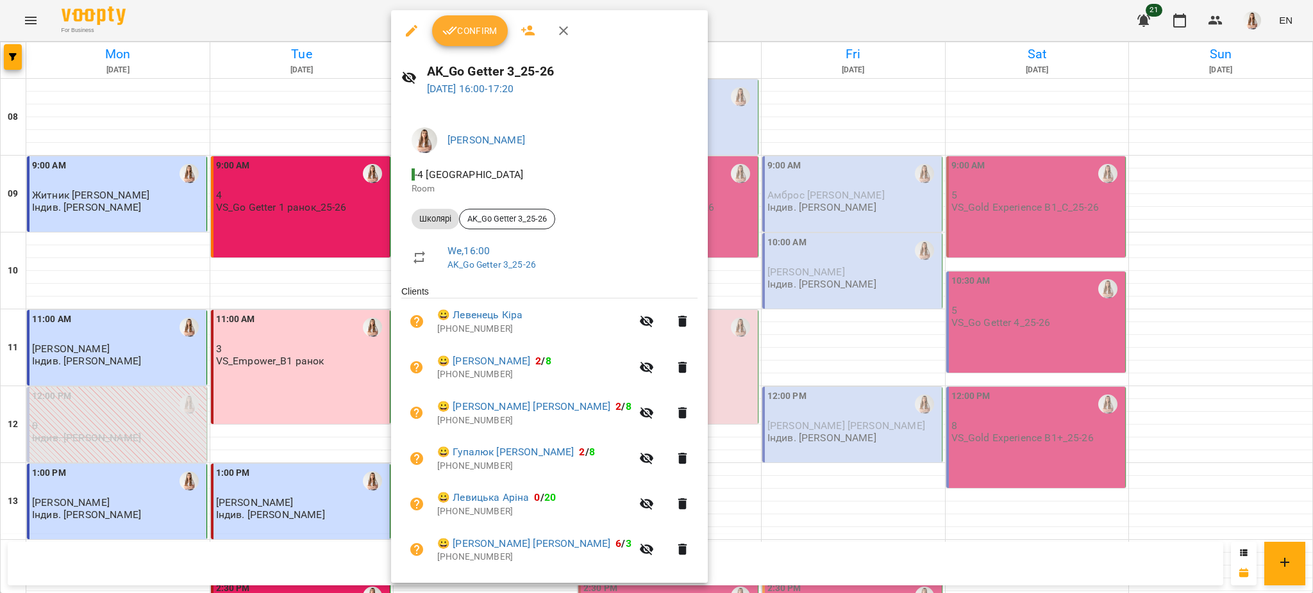
scroll to position [79, 0]
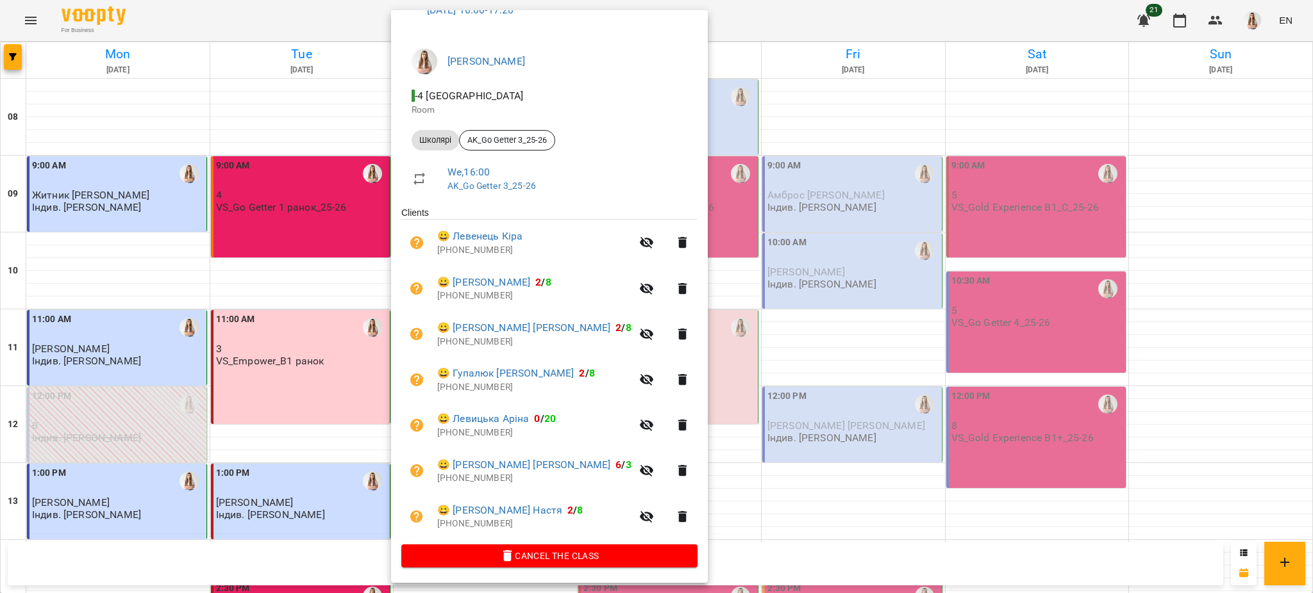
click at [725, 211] on div at bounding box center [656, 296] width 1313 height 593
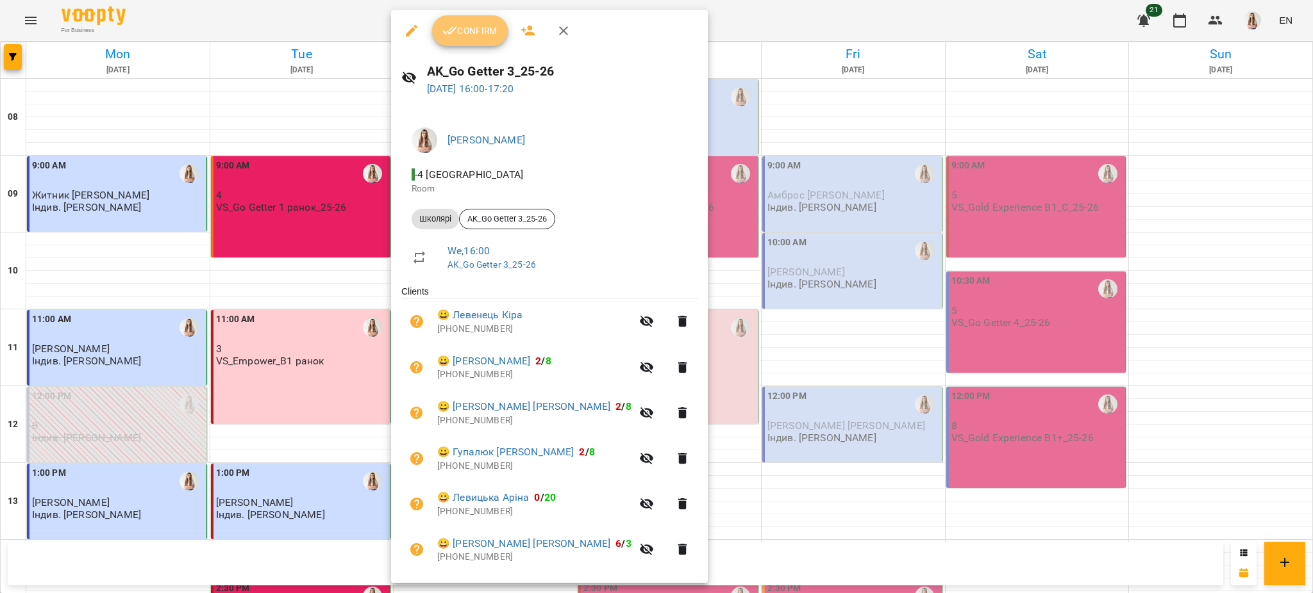
click at [461, 28] on span "Confirm" at bounding box center [469, 30] width 55 height 15
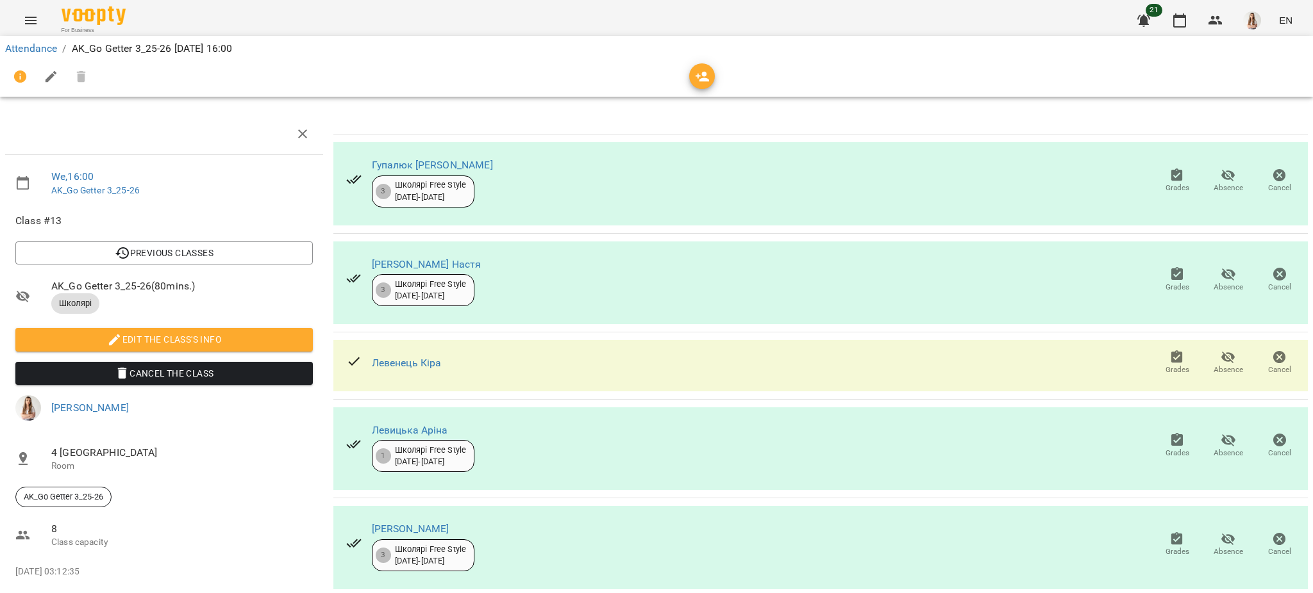
scroll to position [226, 0]
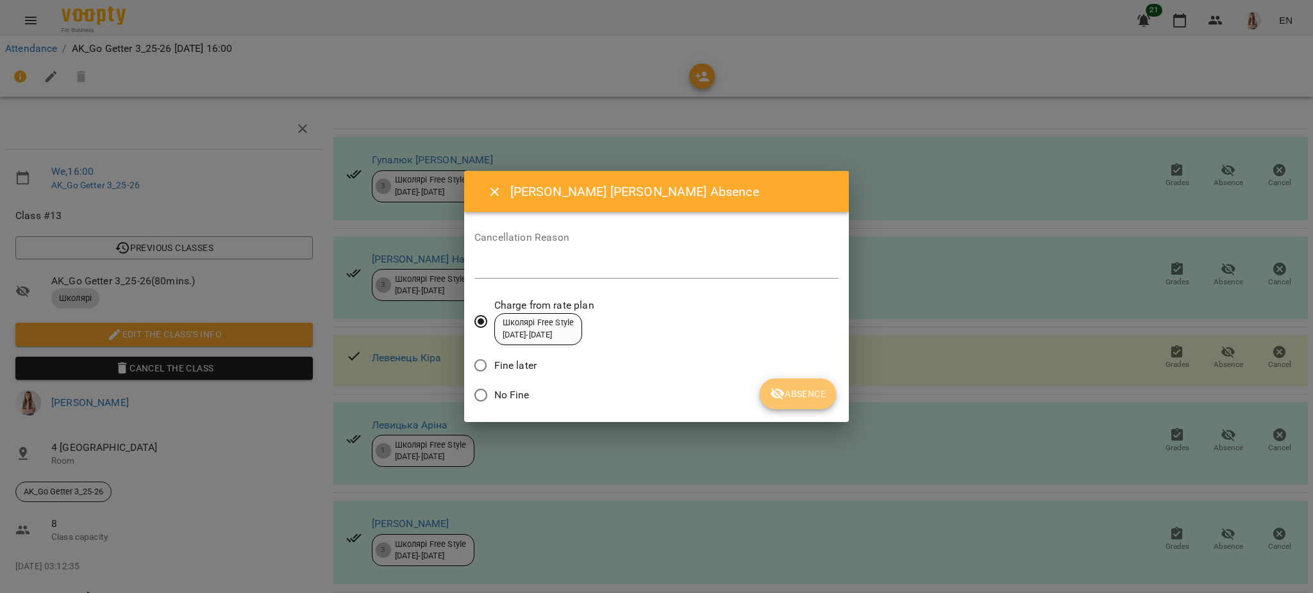
click at [823, 390] on span "Absence" at bounding box center [798, 393] width 56 height 15
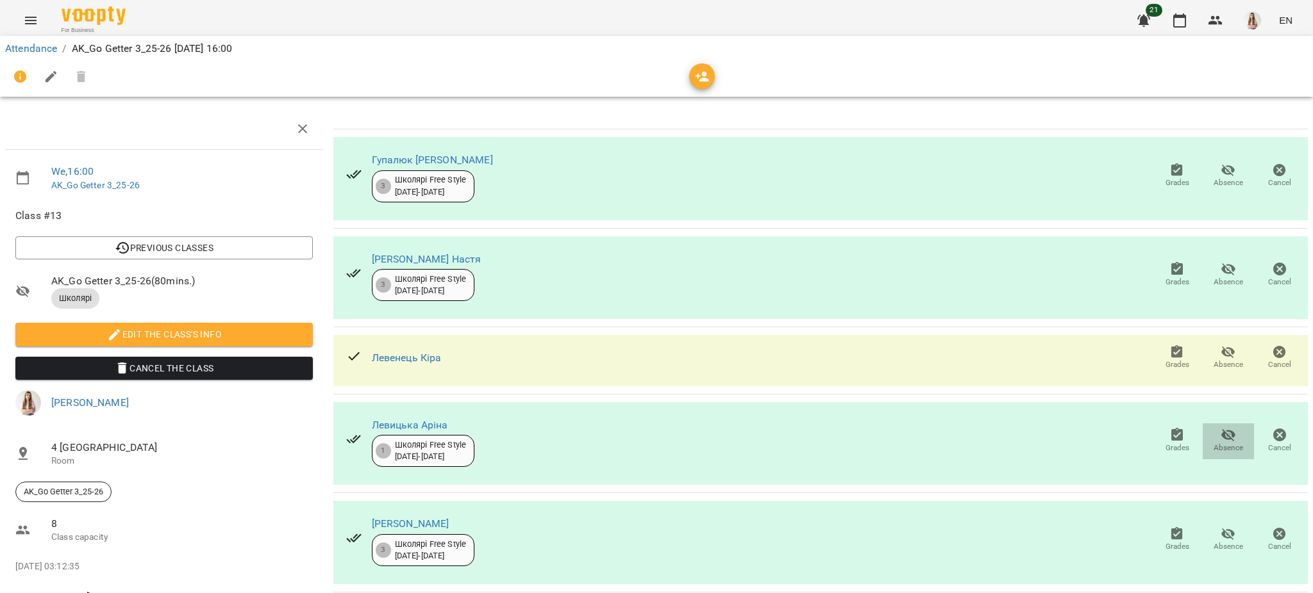
click at [1221, 429] on icon "button" at bounding box center [1228, 435] width 14 height 12
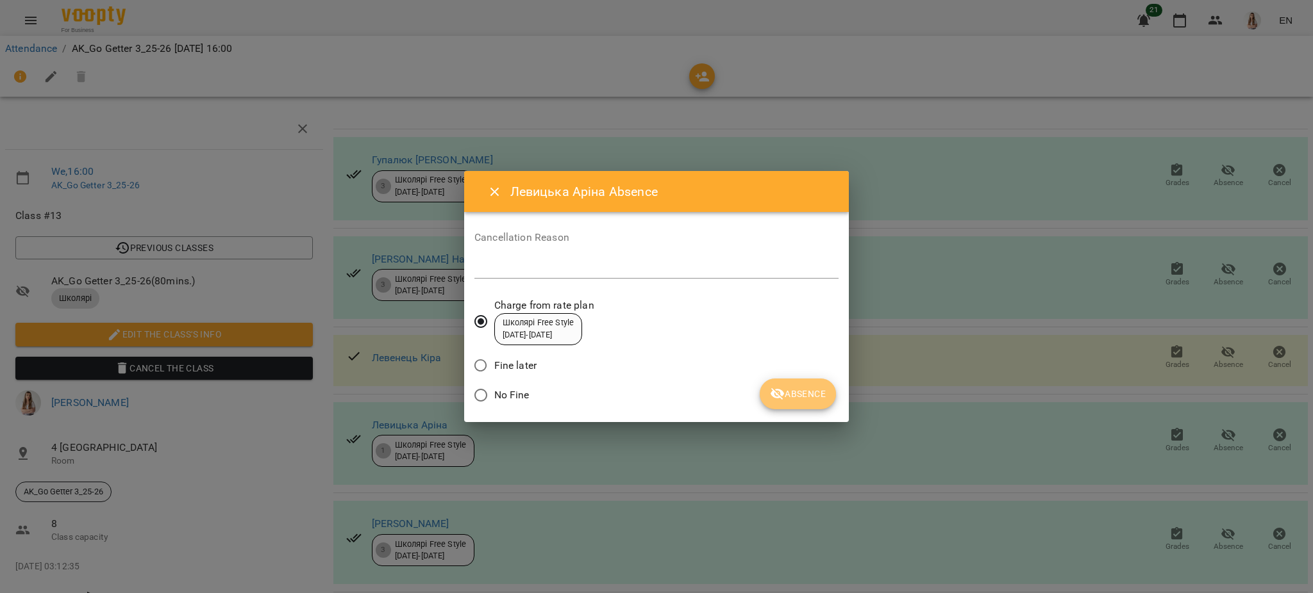
click at [813, 401] on span "Absence" at bounding box center [798, 393] width 56 height 15
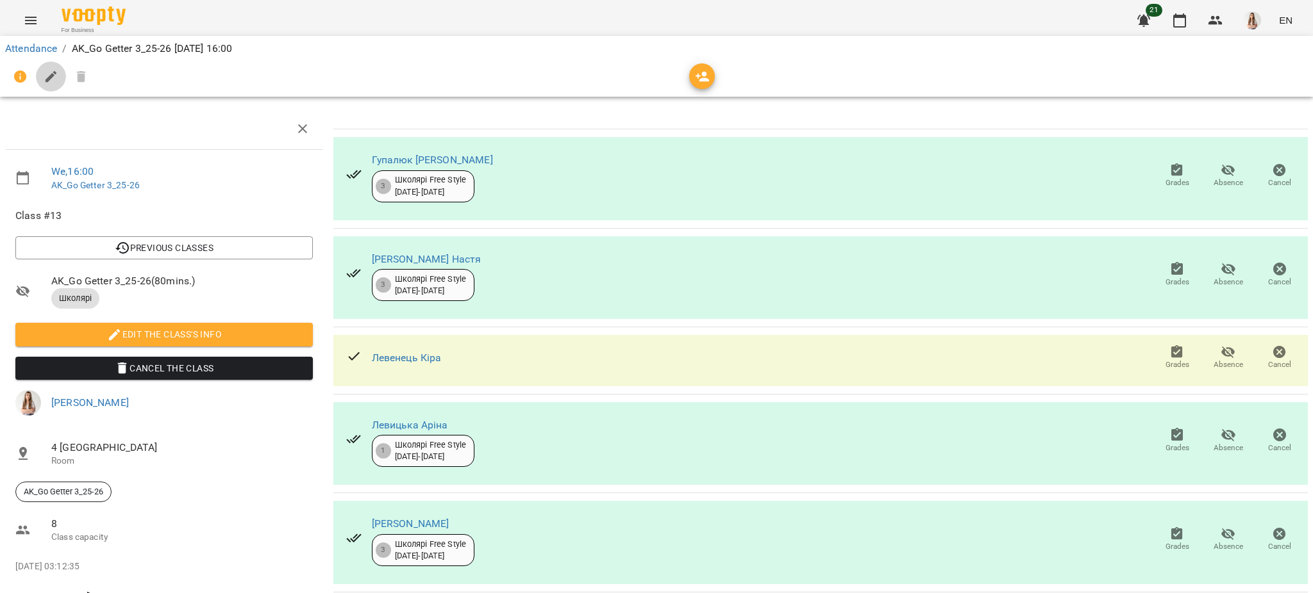
click at [45, 73] on icon "button" at bounding box center [51, 76] width 15 height 15
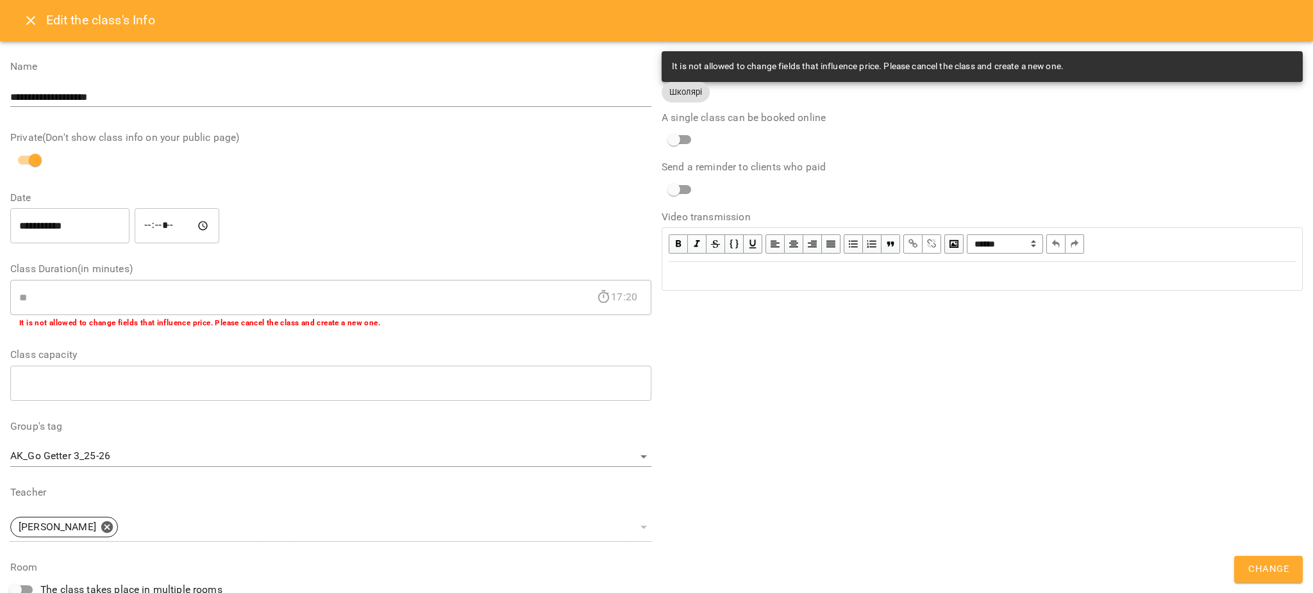
click at [682, 274] on div "Edit text" at bounding box center [981, 276] width 627 height 15
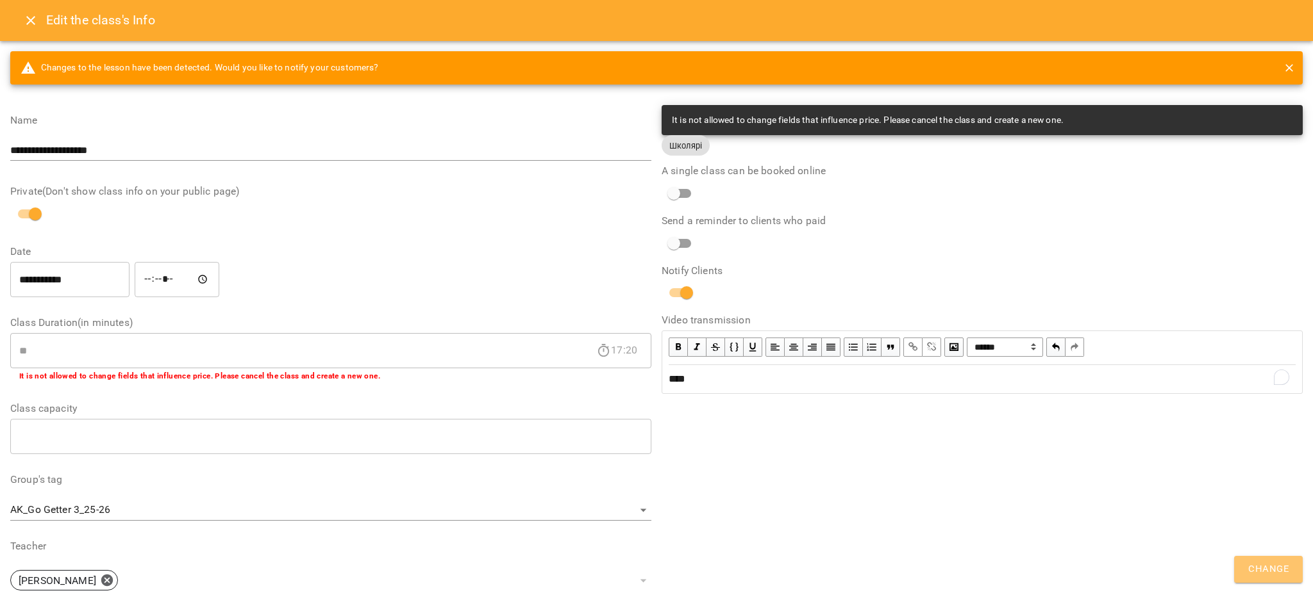
click at [1275, 565] on span "Change" at bounding box center [1268, 569] width 40 height 17
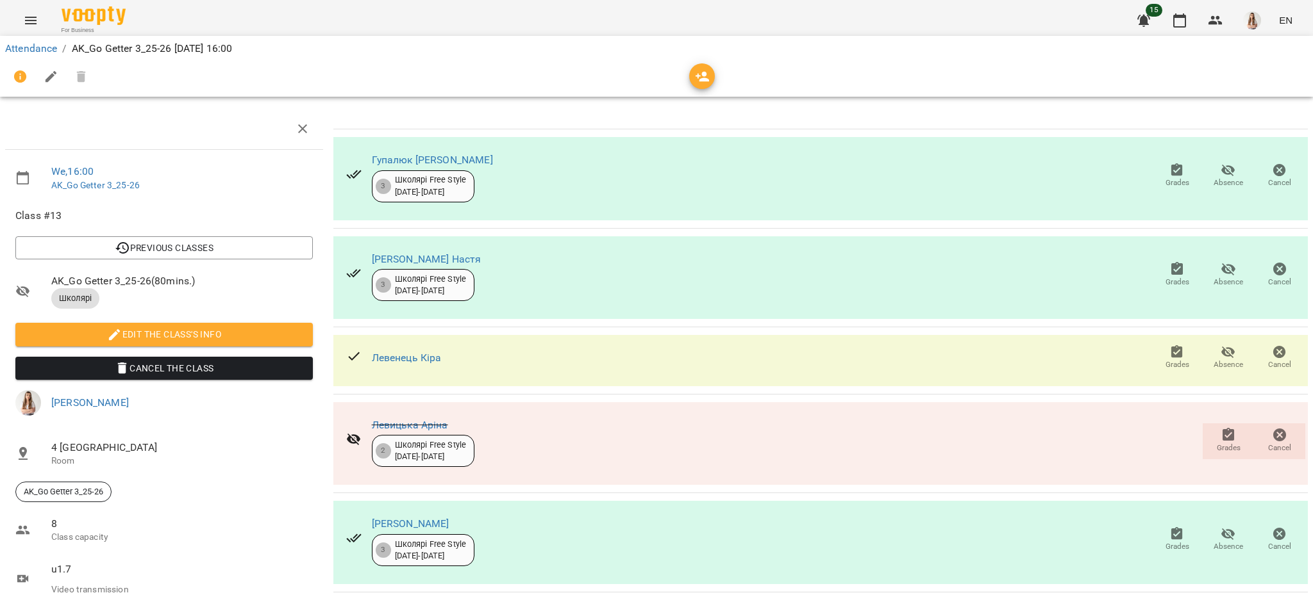
click at [28, 27] on icon "Menu" at bounding box center [30, 20] width 15 height 15
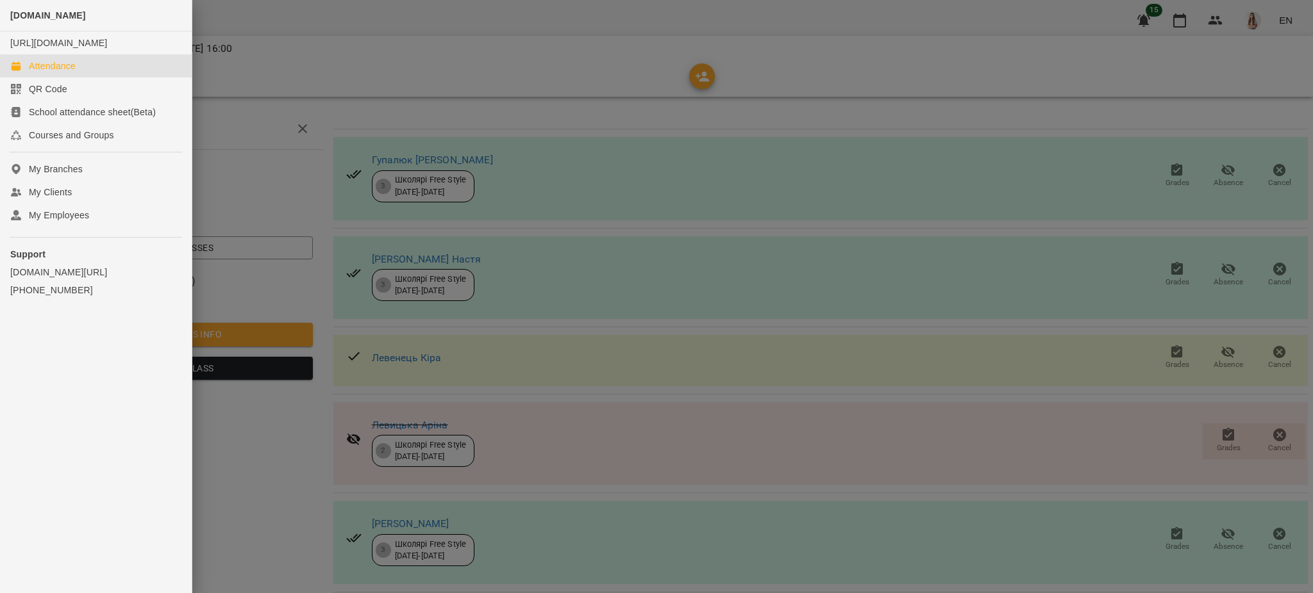
click at [42, 72] on div "Attendance" at bounding box center [52, 66] width 47 height 13
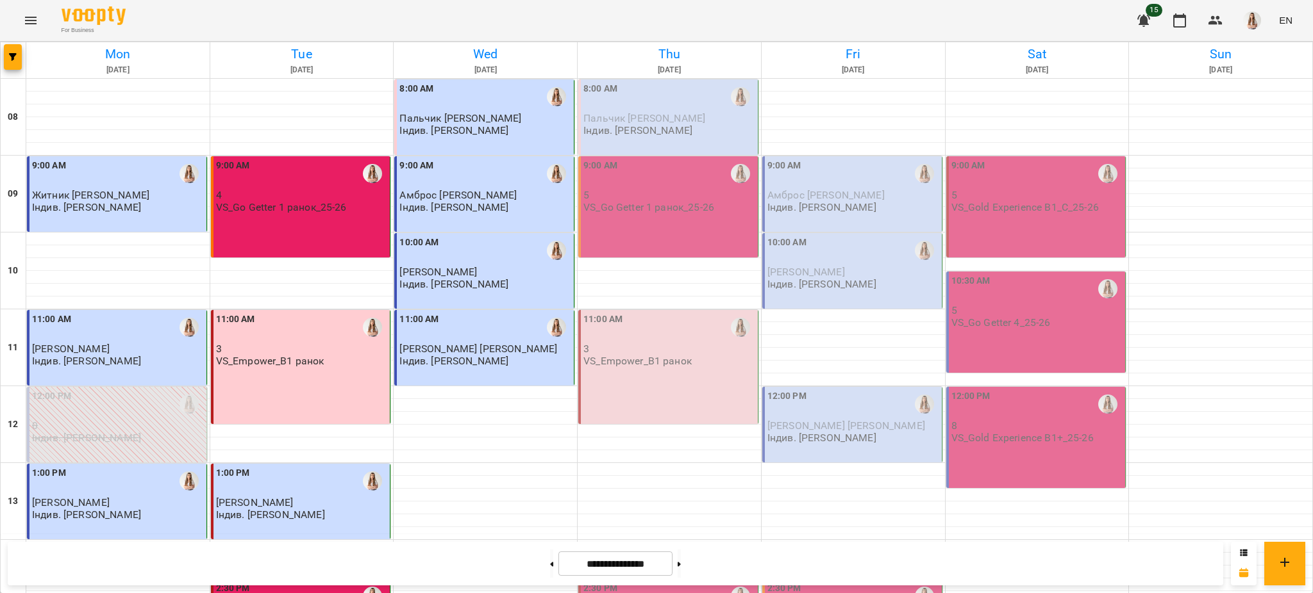
scroll to position [542, 0]
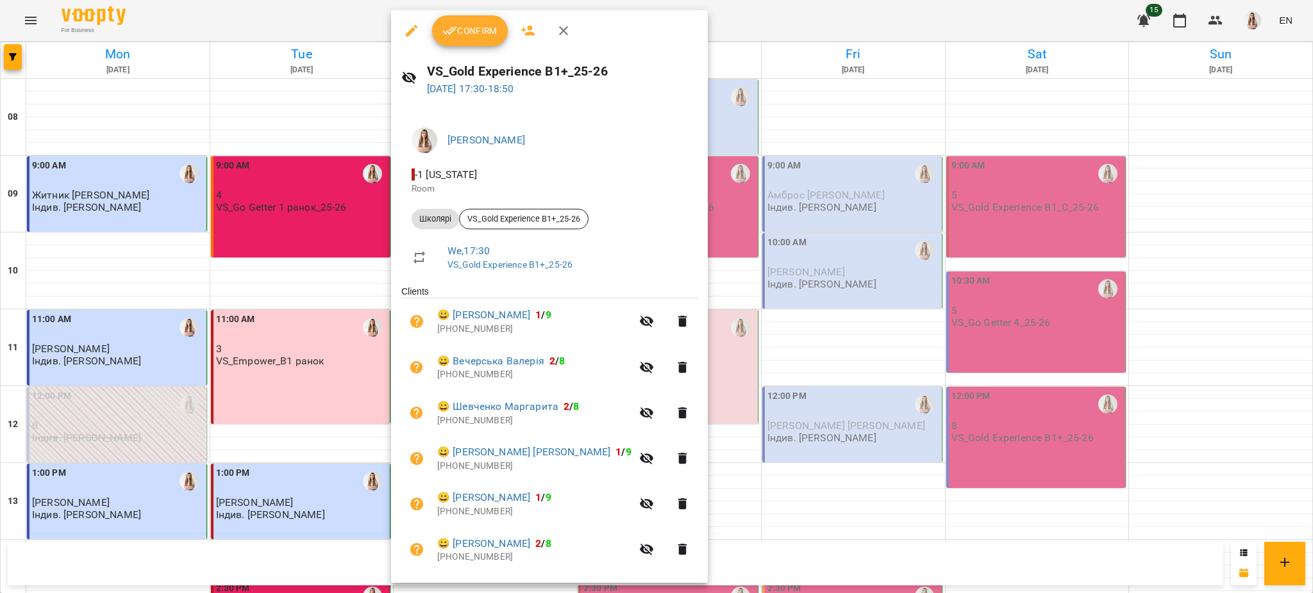
click at [487, 38] on span "Confirm" at bounding box center [469, 30] width 55 height 15
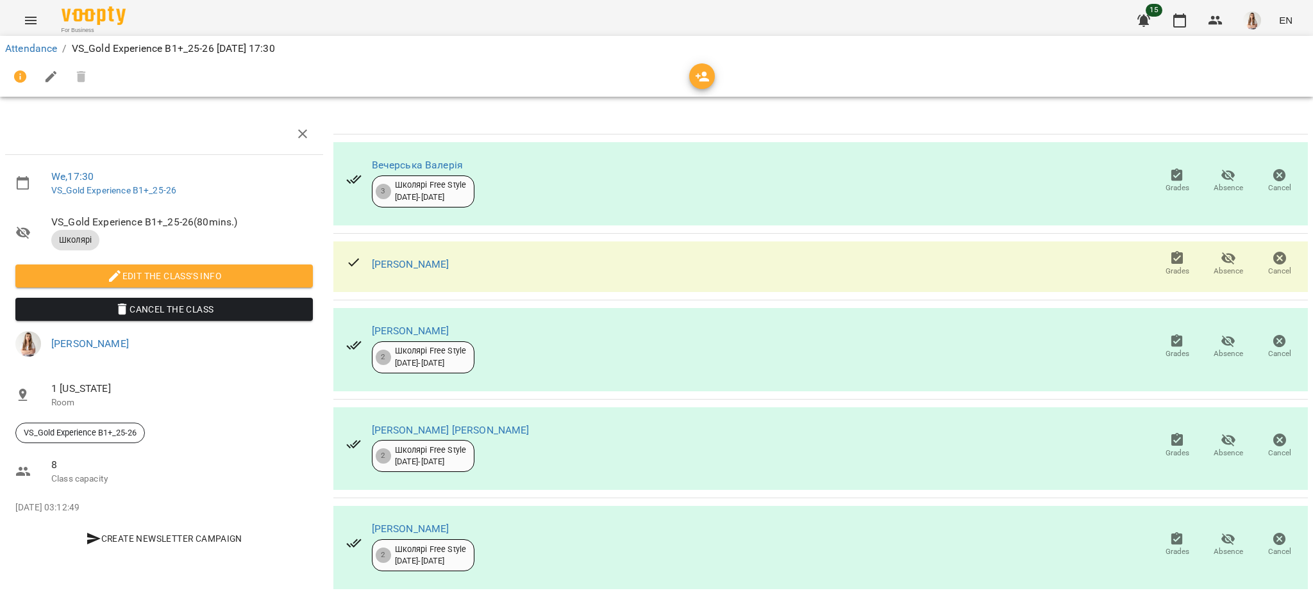
click at [47, 76] on icon "button" at bounding box center [51, 76] width 15 height 15
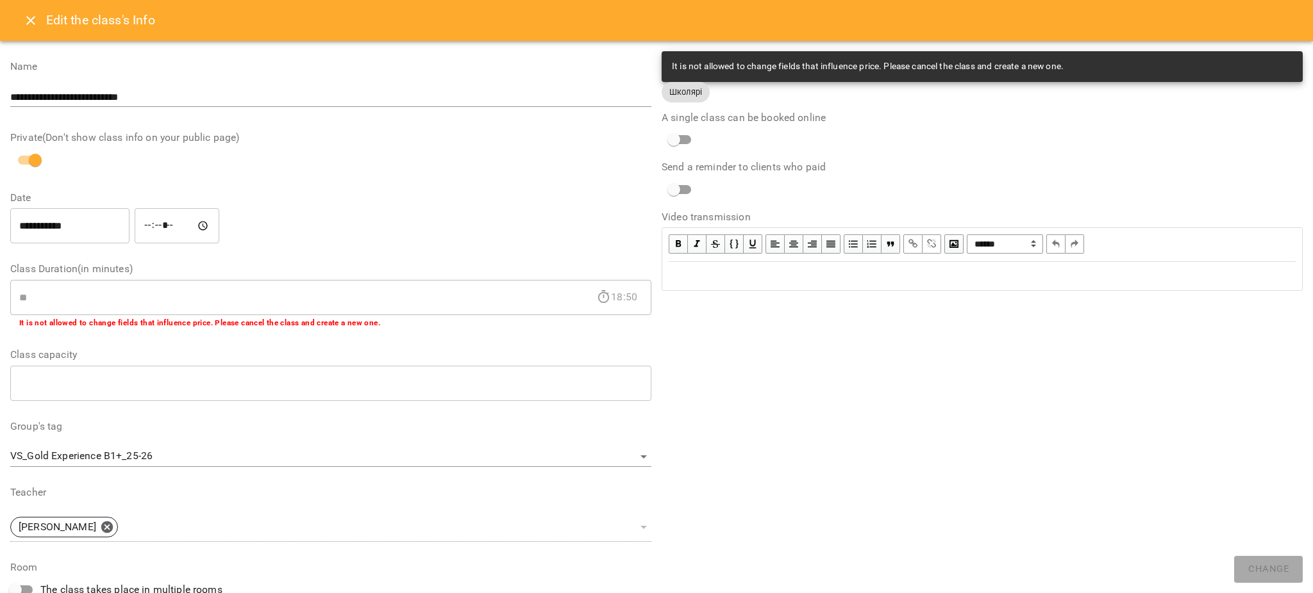
click at [800, 271] on div "Edit text" at bounding box center [981, 276] width 627 height 15
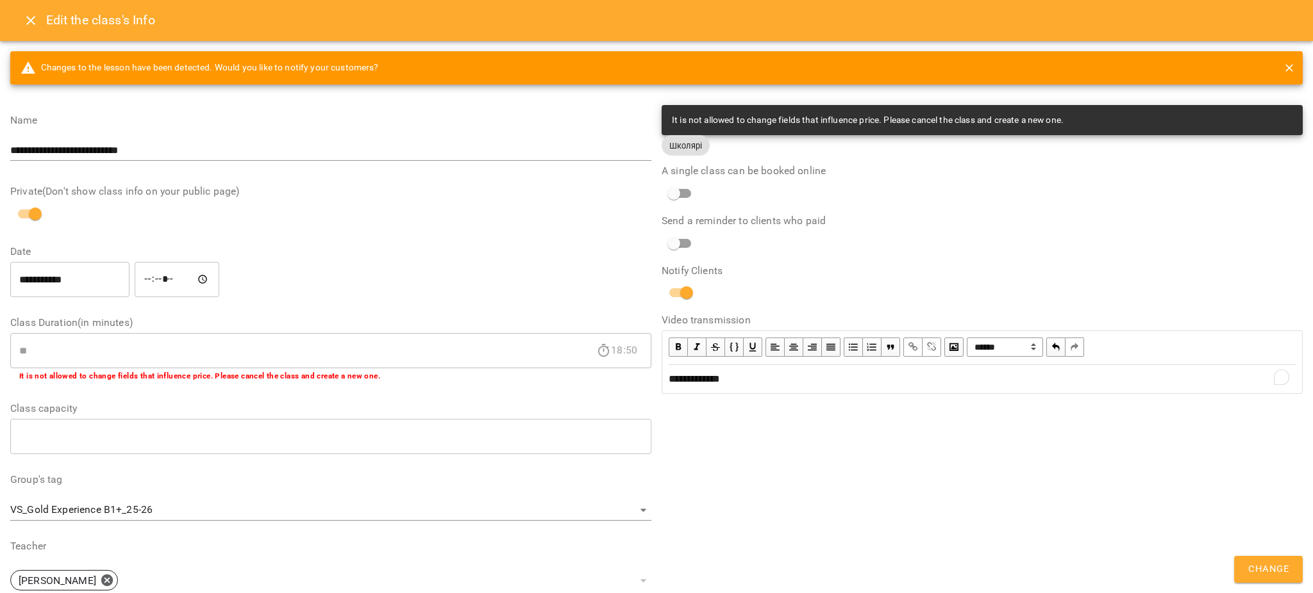
click at [1284, 570] on span "Change" at bounding box center [1268, 569] width 40 height 17
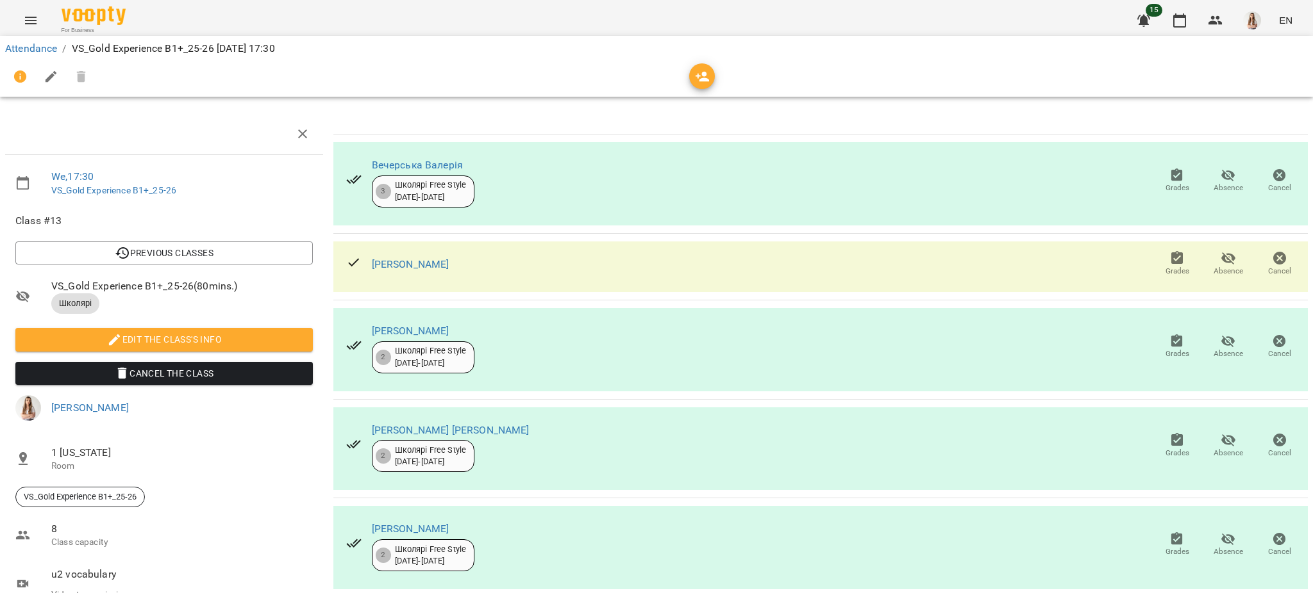
click at [24, 19] on icon "Menu" at bounding box center [30, 20] width 15 height 15
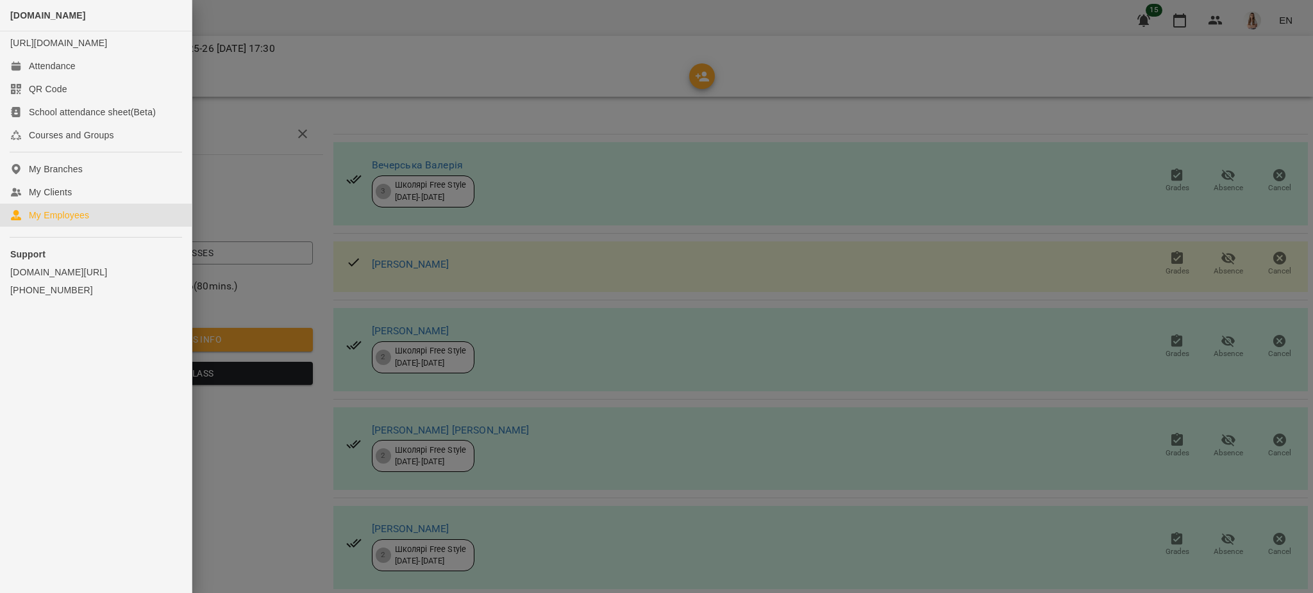
click at [88, 222] on div "My Employees" at bounding box center [59, 215] width 60 height 13
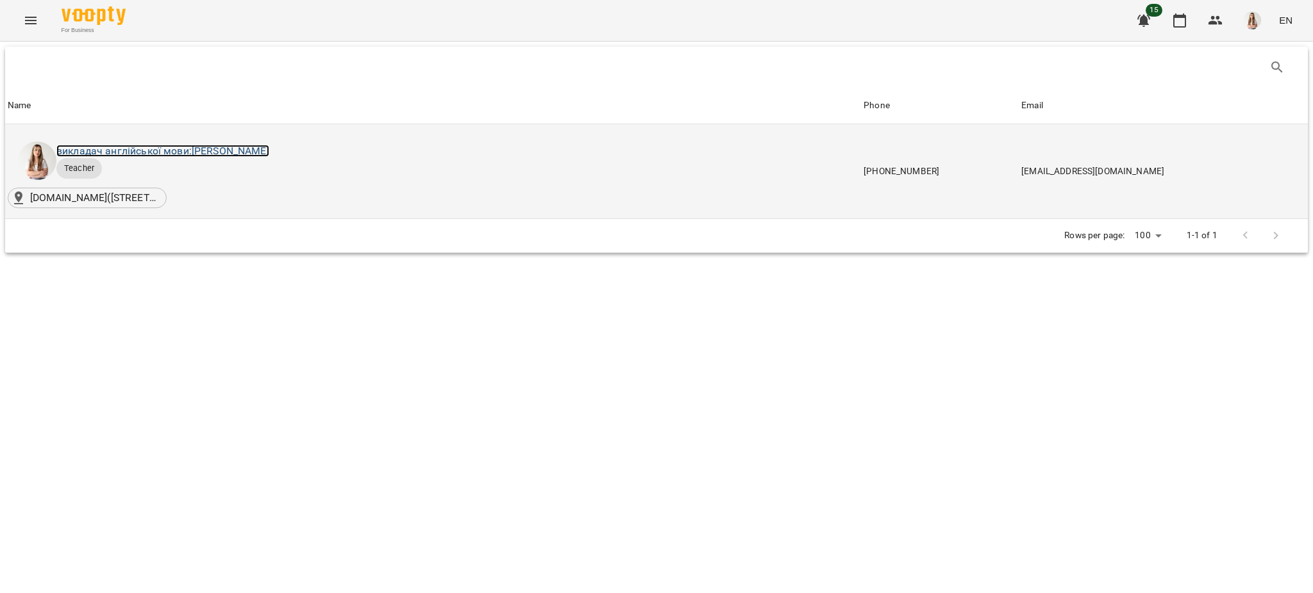
click at [170, 151] on link "викладач англійської мови: [PERSON_NAME]" at bounding box center [162, 151] width 213 height 12
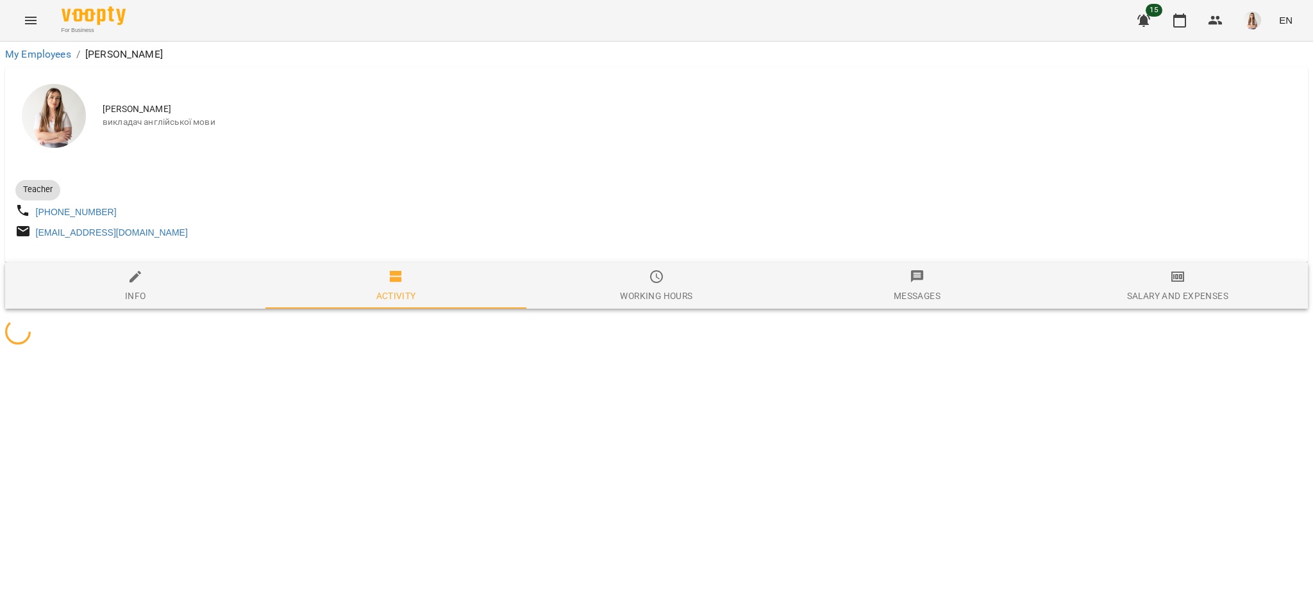
click at [1177, 263] on div at bounding box center [656, 258] width 1302 height 10
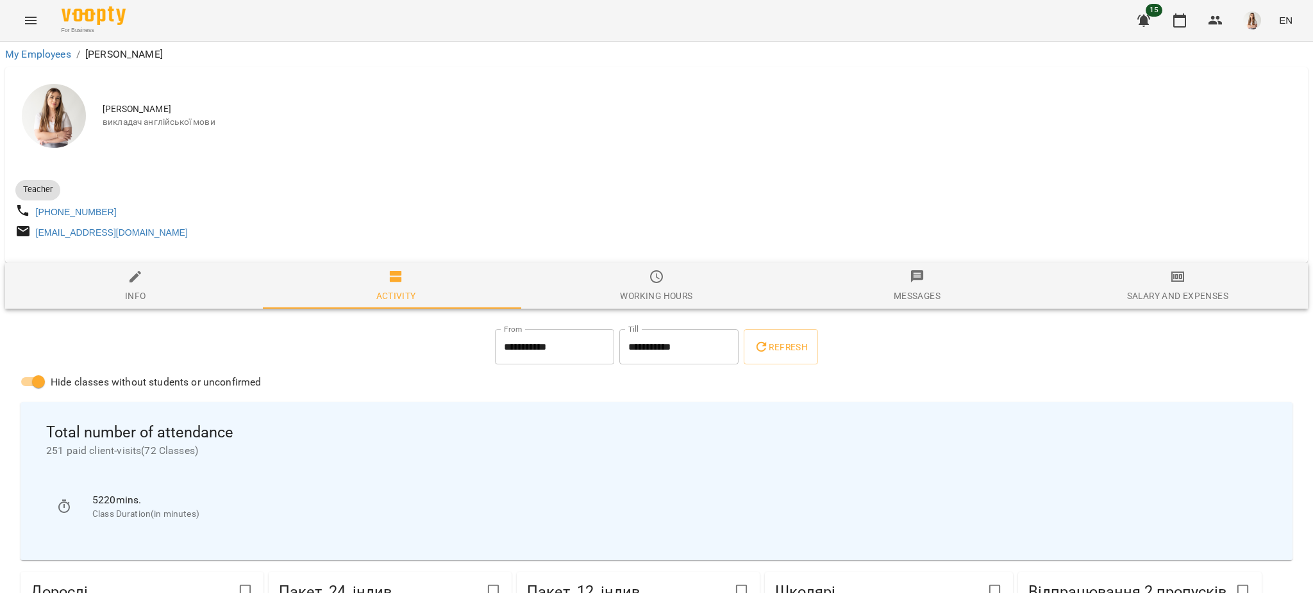
click at [1211, 302] on div "Salary and Expenses" at bounding box center [1177, 295] width 101 height 15
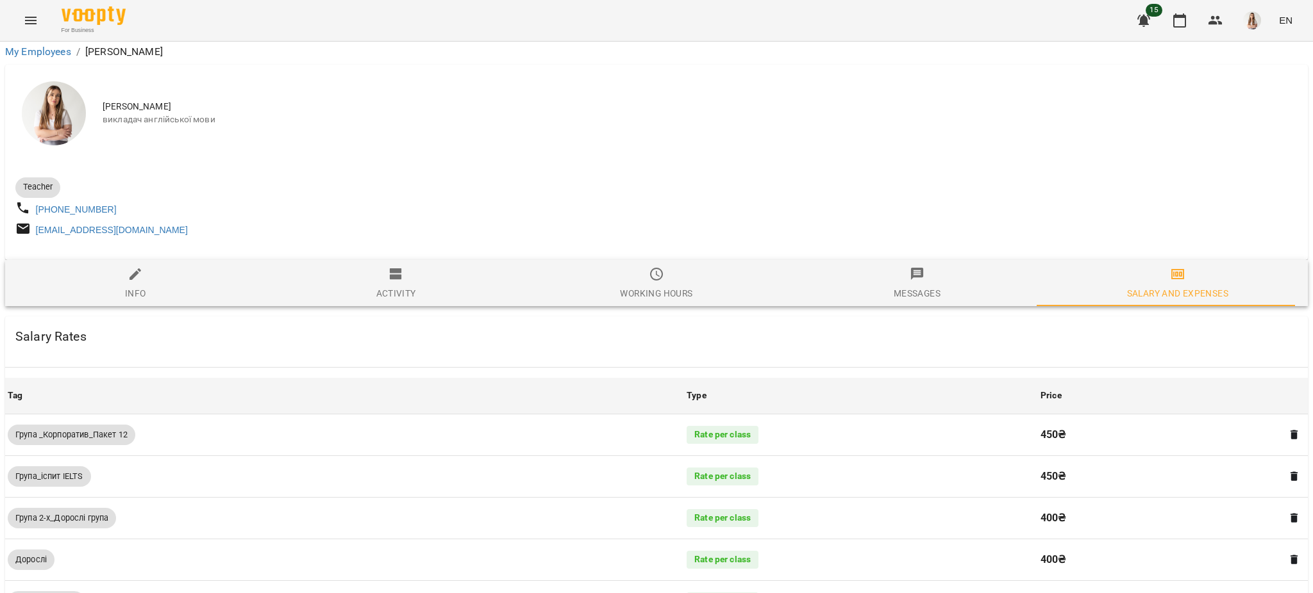
scroll to position [837, 0]
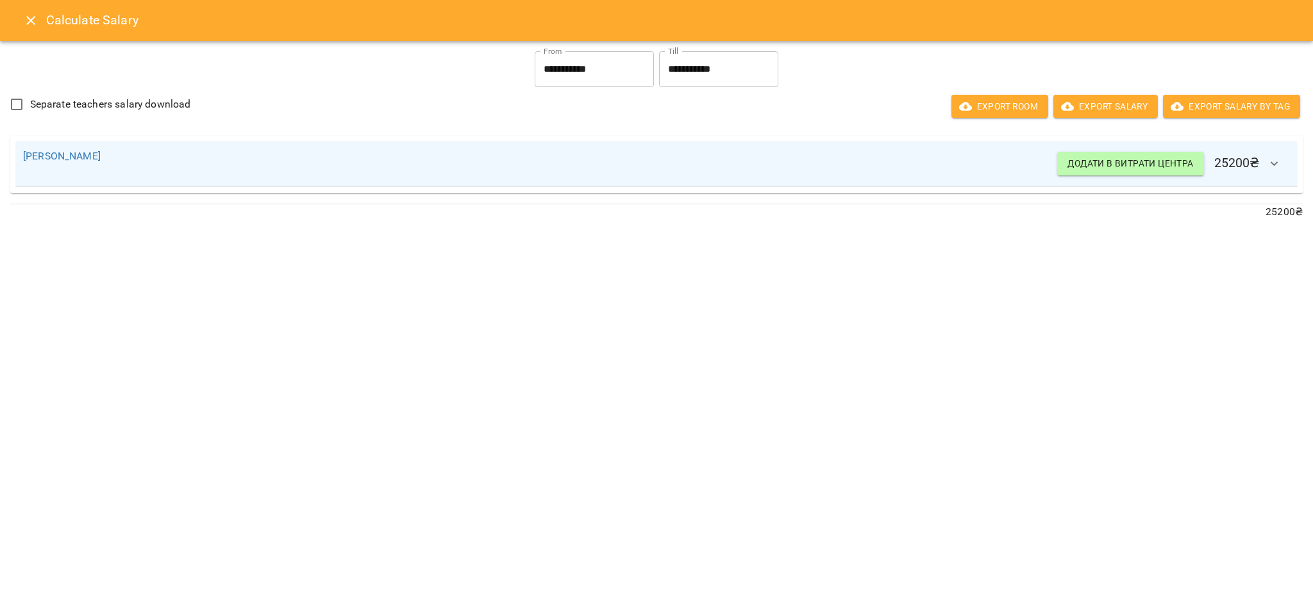
click at [31, 28] on icon "Close" at bounding box center [30, 20] width 15 height 15
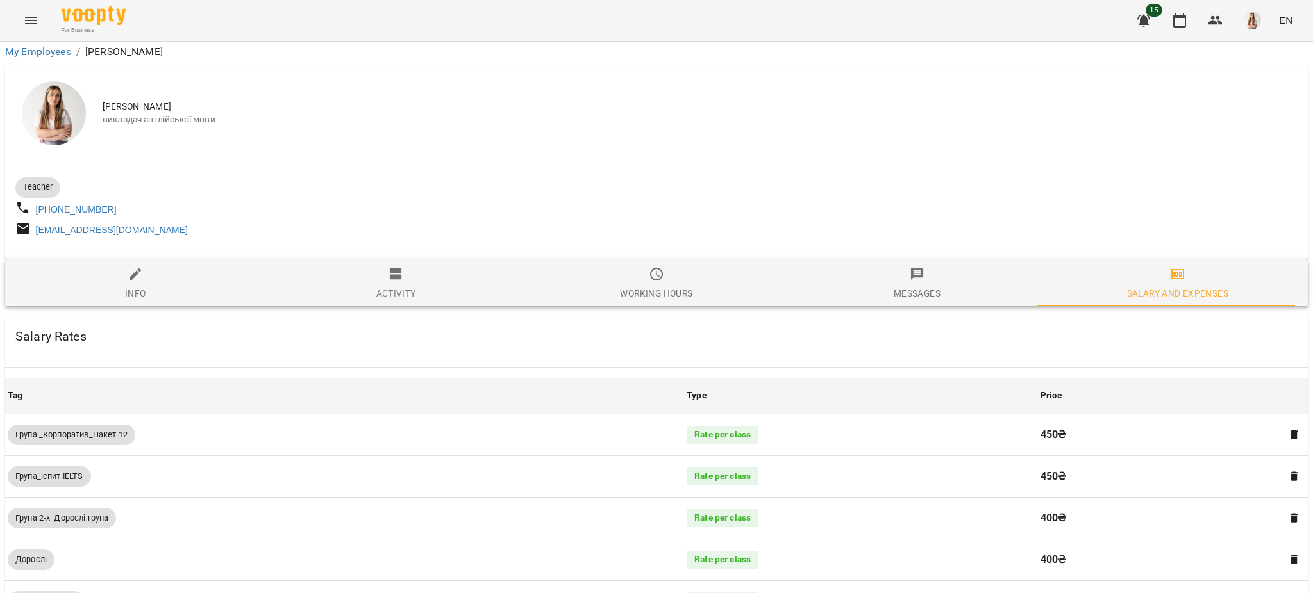
click at [31, 28] on icon "Menu" at bounding box center [30, 20] width 15 height 15
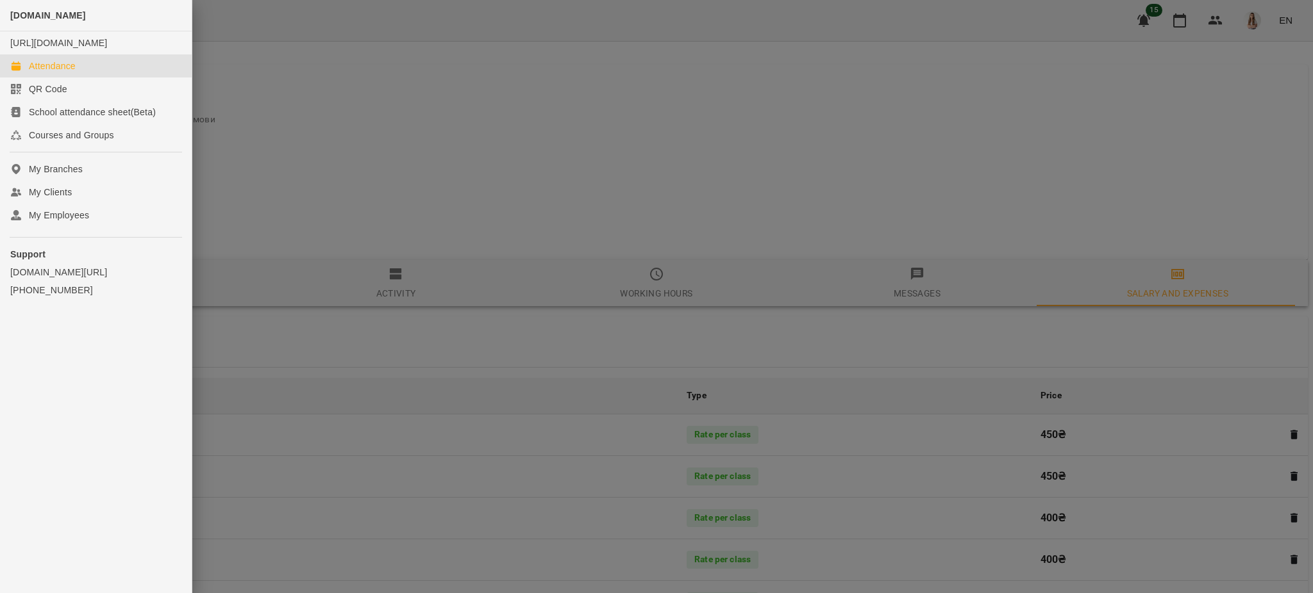
click at [39, 72] on div "Attendance" at bounding box center [52, 66] width 47 height 13
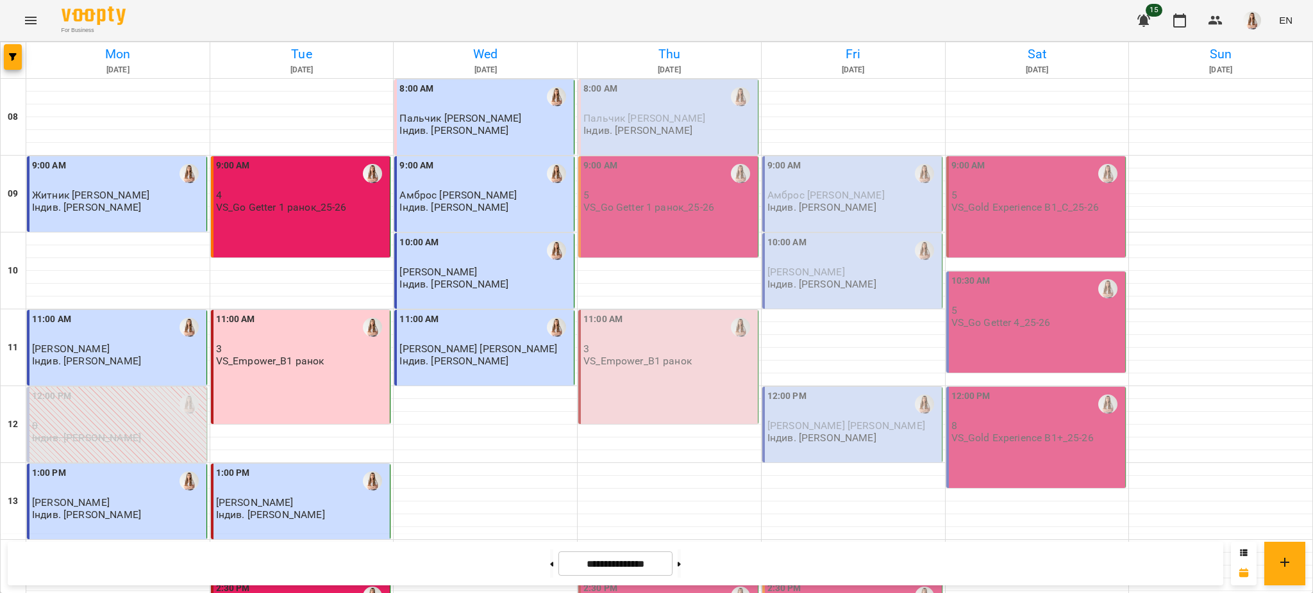
scroll to position [170, 0]
click at [681, 567] on button at bounding box center [678, 564] width 3 height 28
type input "**********"
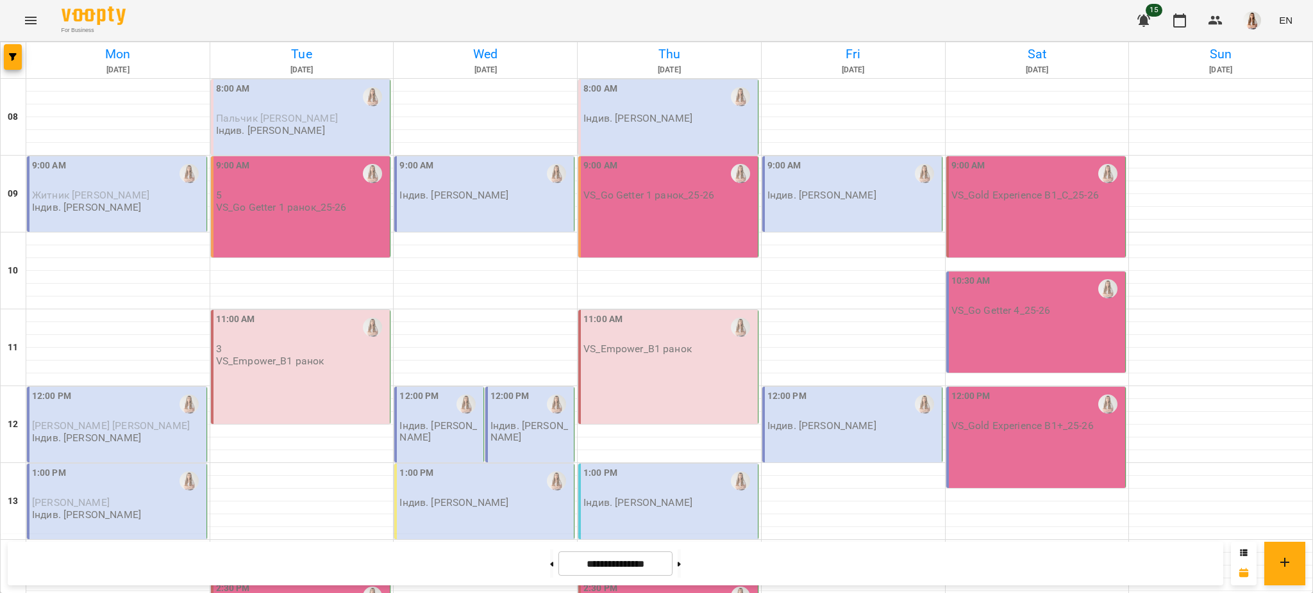
click at [649, 464] on div "1:00 PM [PERSON_NAME]. [PERSON_NAME]" at bounding box center [668, 502] width 180 height 76
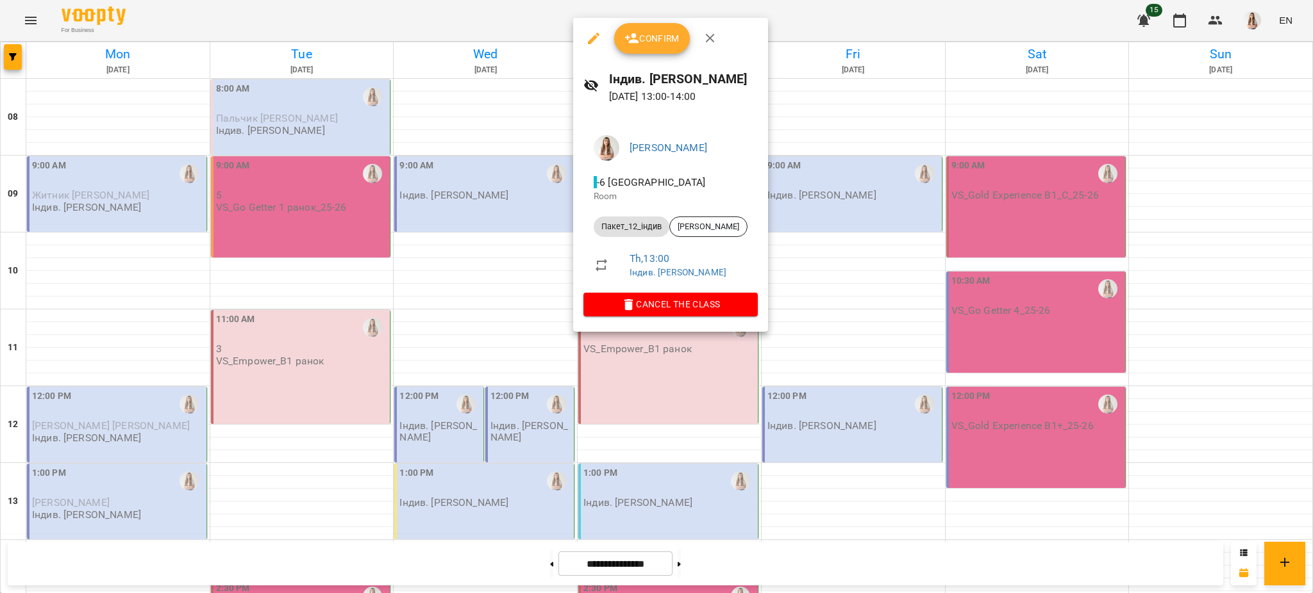
click at [591, 34] on icon "button" at bounding box center [593, 38] width 15 height 15
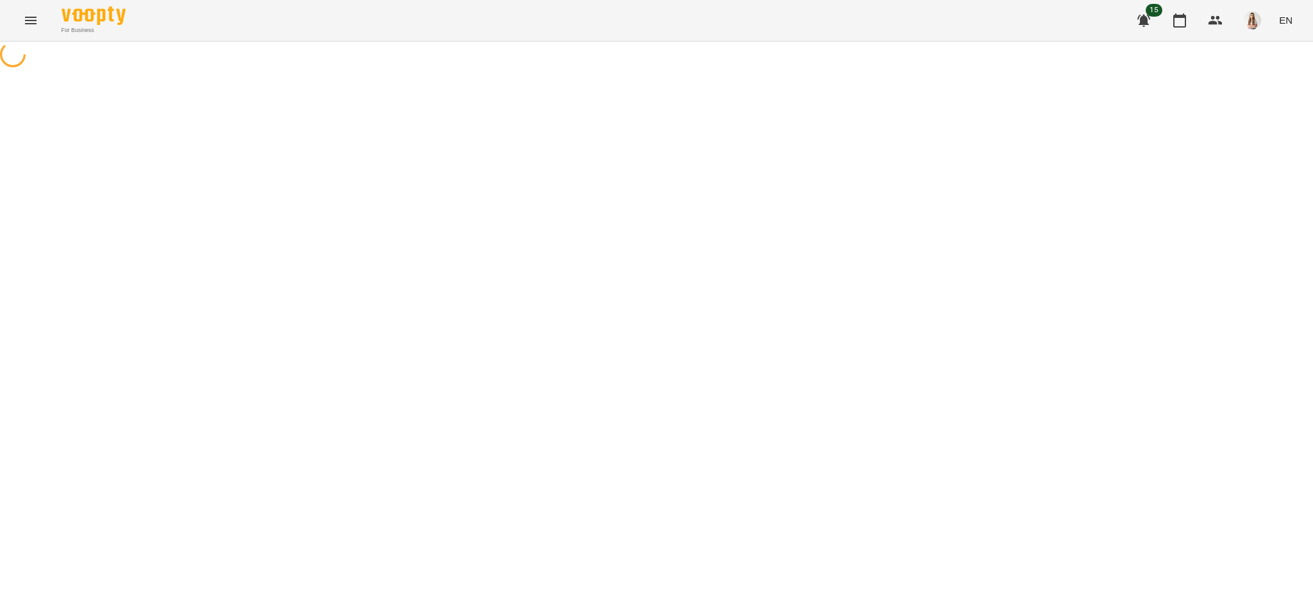
select select "**********"
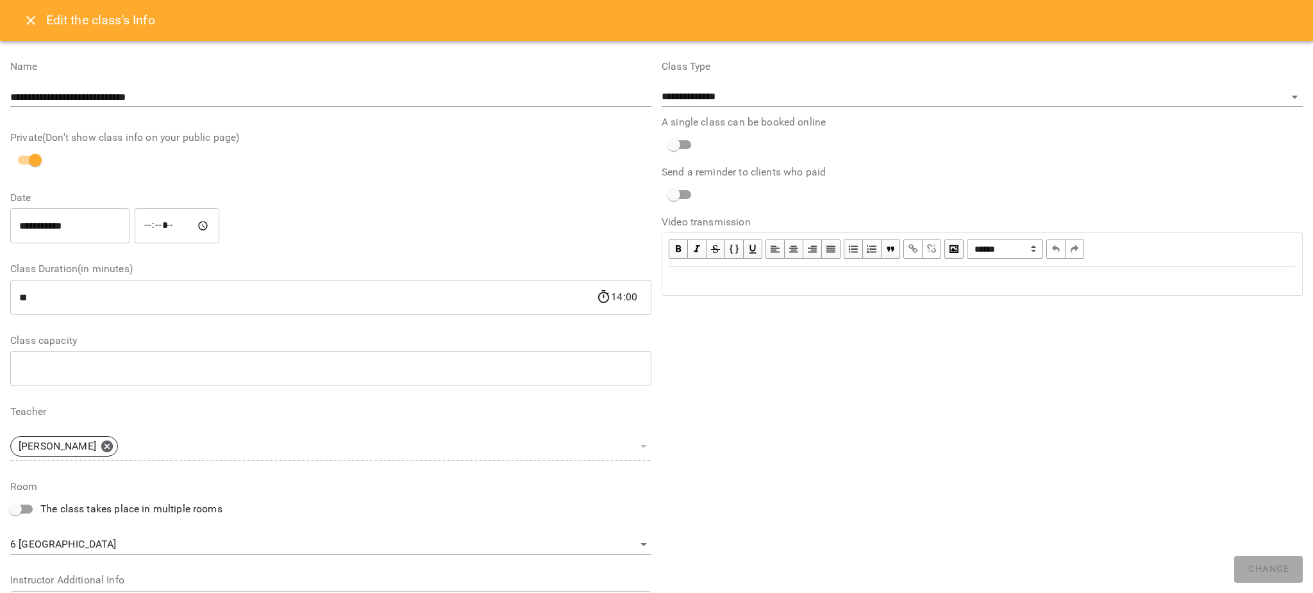
click at [38, 221] on input "**********" at bounding box center [69, 226] width 119 height 36
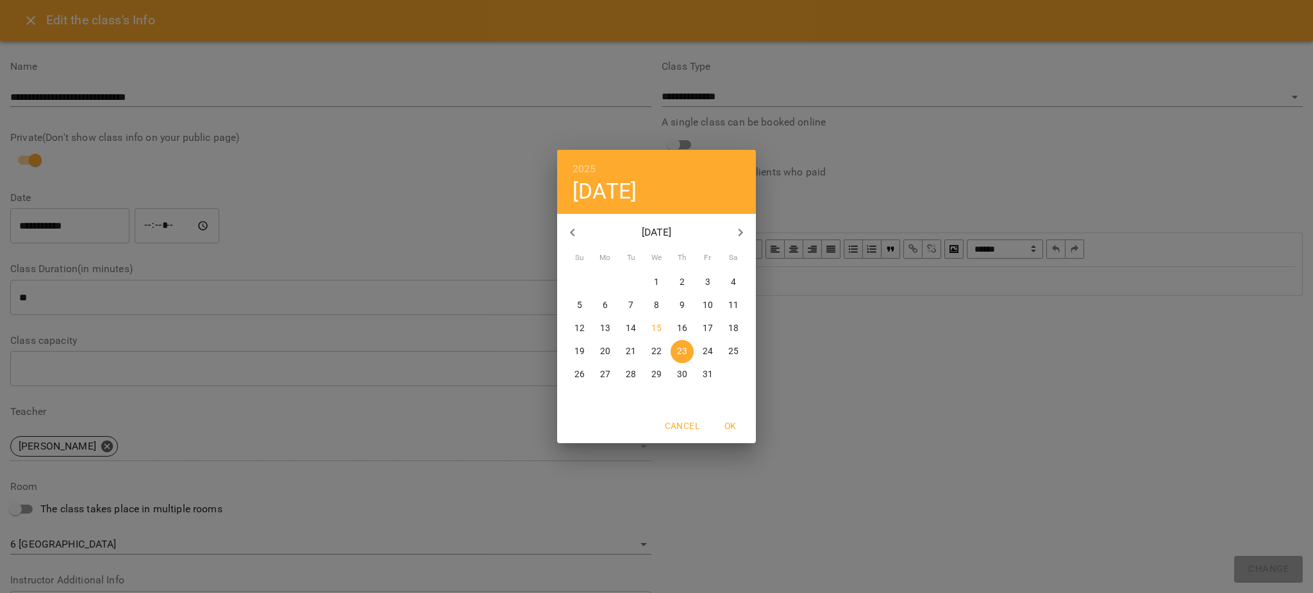
click at [684, 331] on p "16" at bounding box center [682, 328] width 10 height 13
type input "**********"
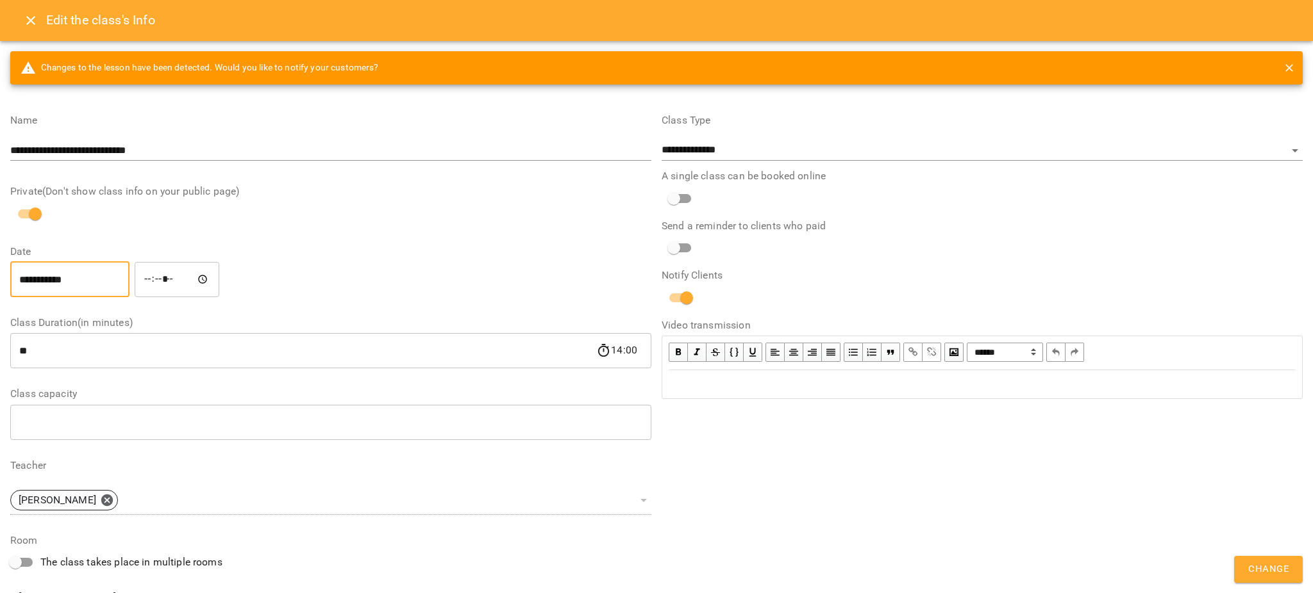
click at [1264, 565] on span "Change" at bounding box center [1268, 569] width 40 height 17
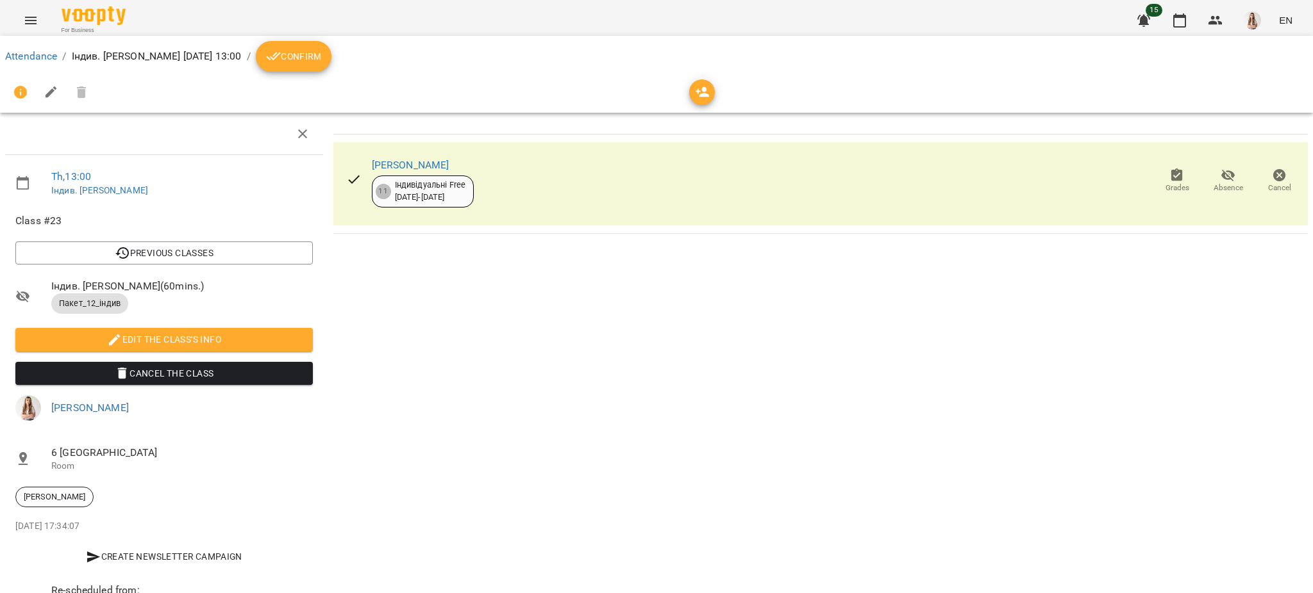
click at [12, 18] on div "For Business 15 EN" at bounding box center [656, 20] width 1313 height 41
click at [37, 20] on icon "Menu" at bounding box center [30, 20] width 15 height 15
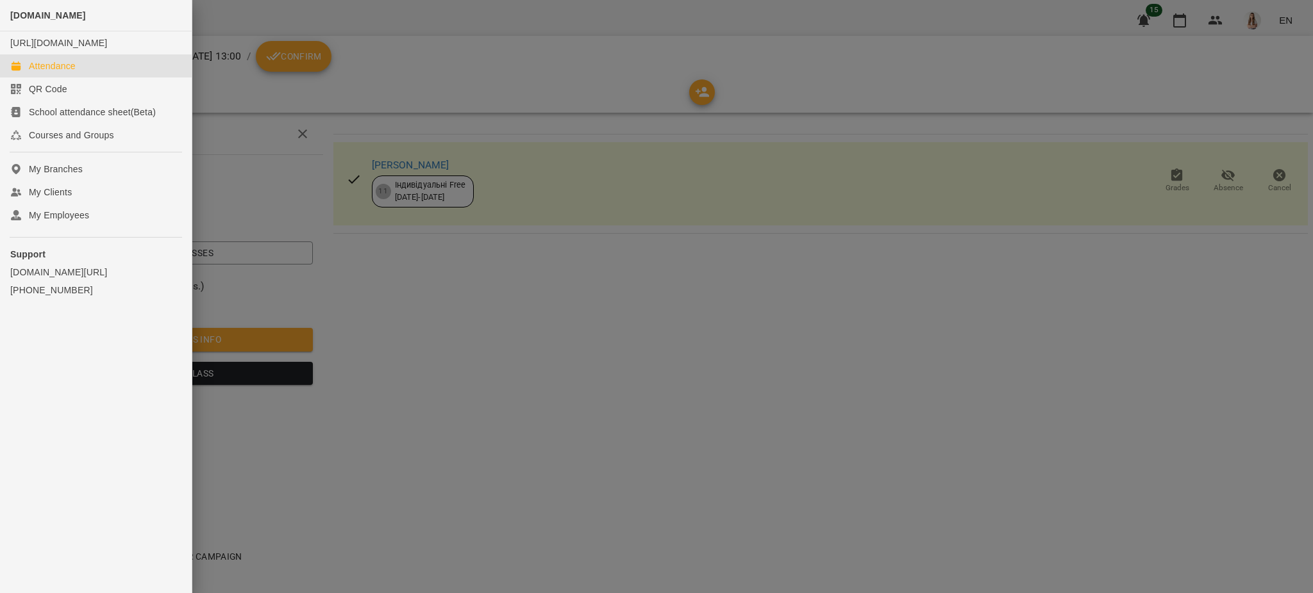
click at [39, 72] on div "Attendance" at bounding box center [52, 66] width 47 height 13
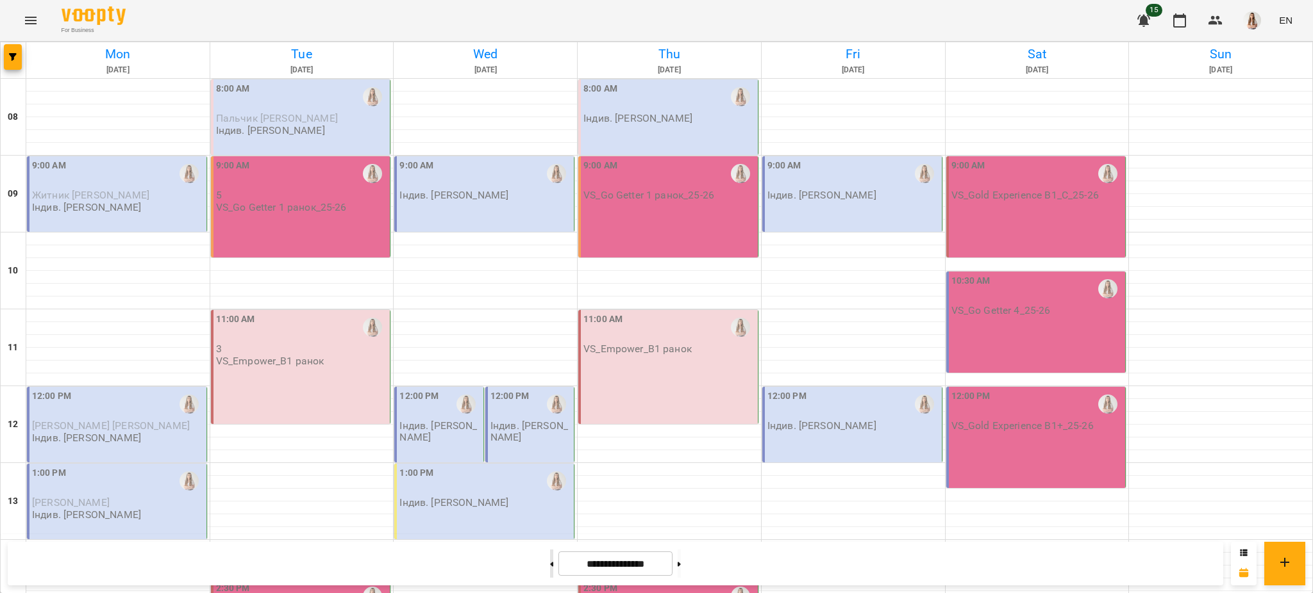
click at [550, 562] on icon at bounding box center [551, 564] width 3 height 5
type input "**********"
